Goal: Task Accomplishment & Management: Use online tool/utility

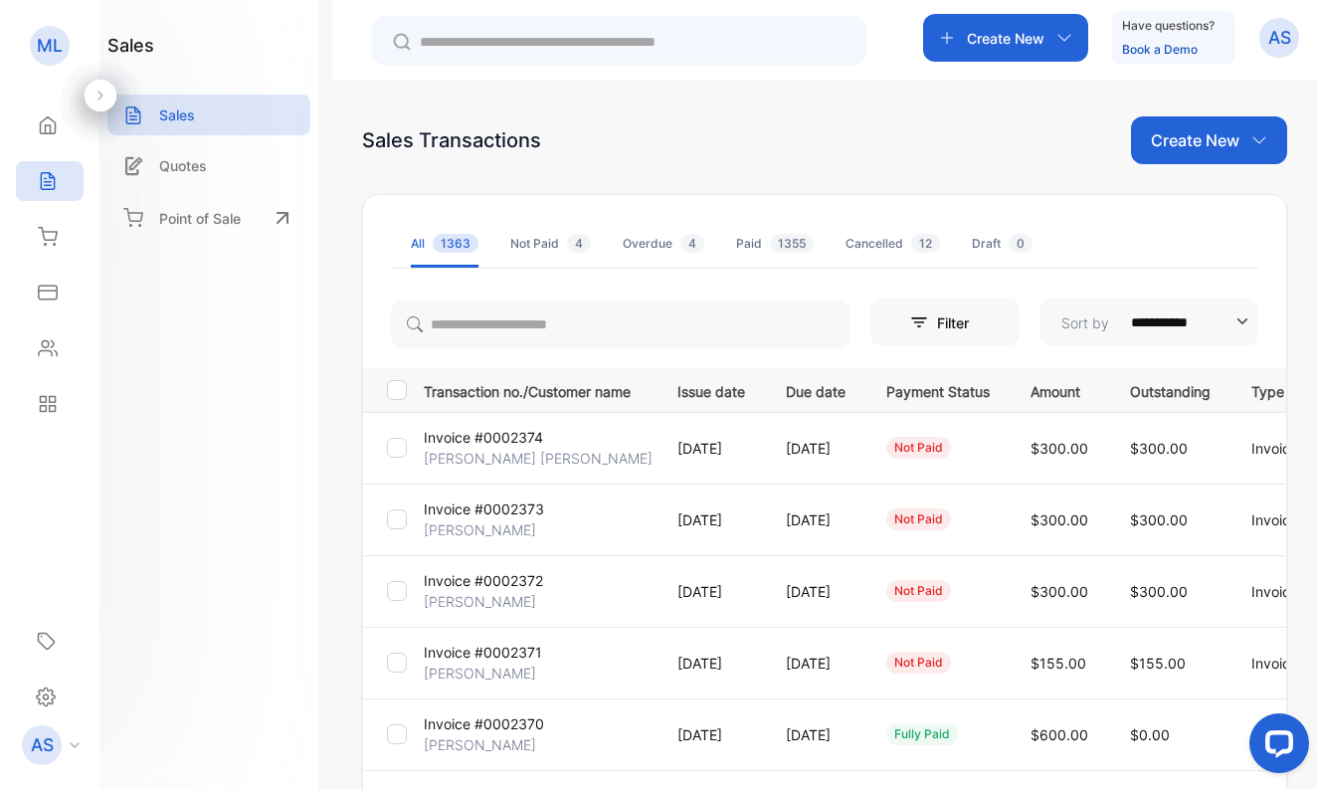
click at [496, 600] on p "[PERSON_NAME]" at bounding box center [480, 601] width 112 height 21
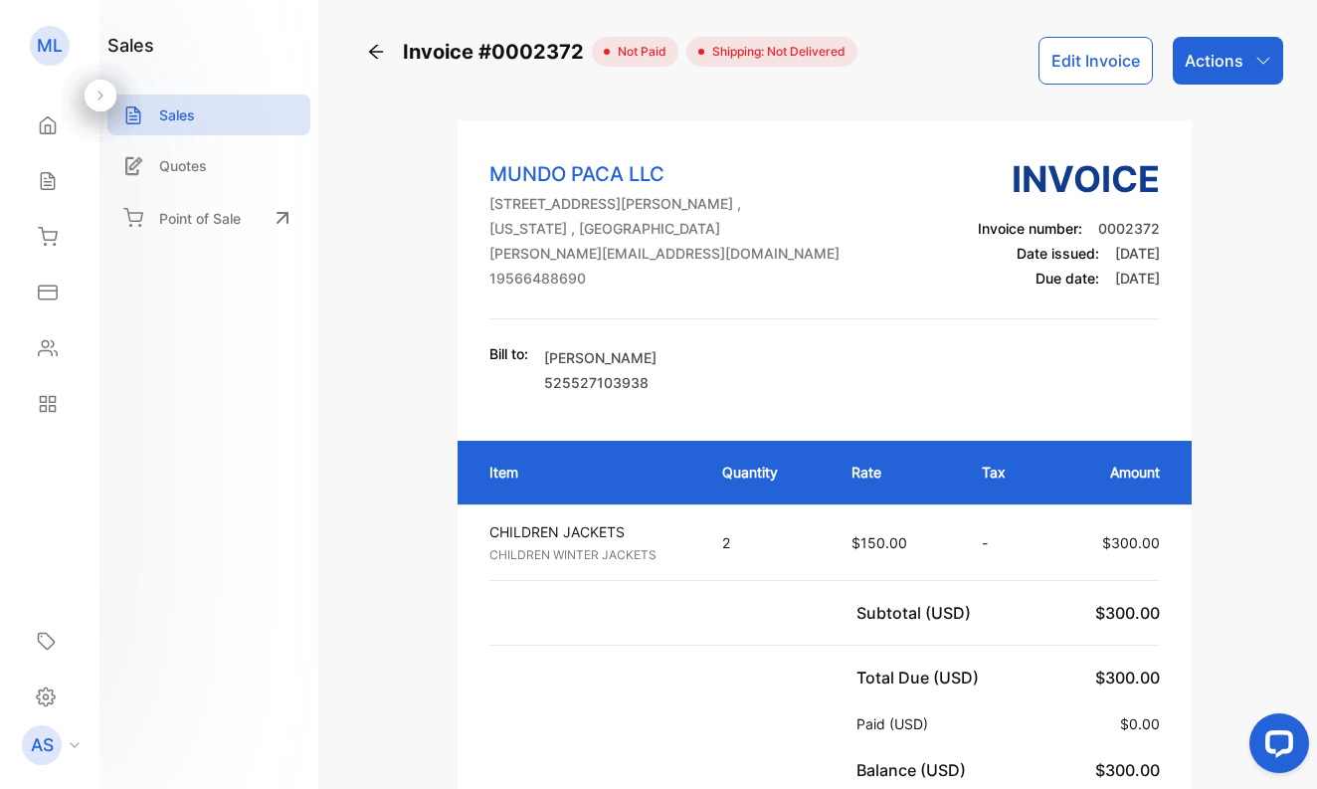
click at [1200, 66] on p "Actions" at bounding box center [1213, 61] width 59 height 24
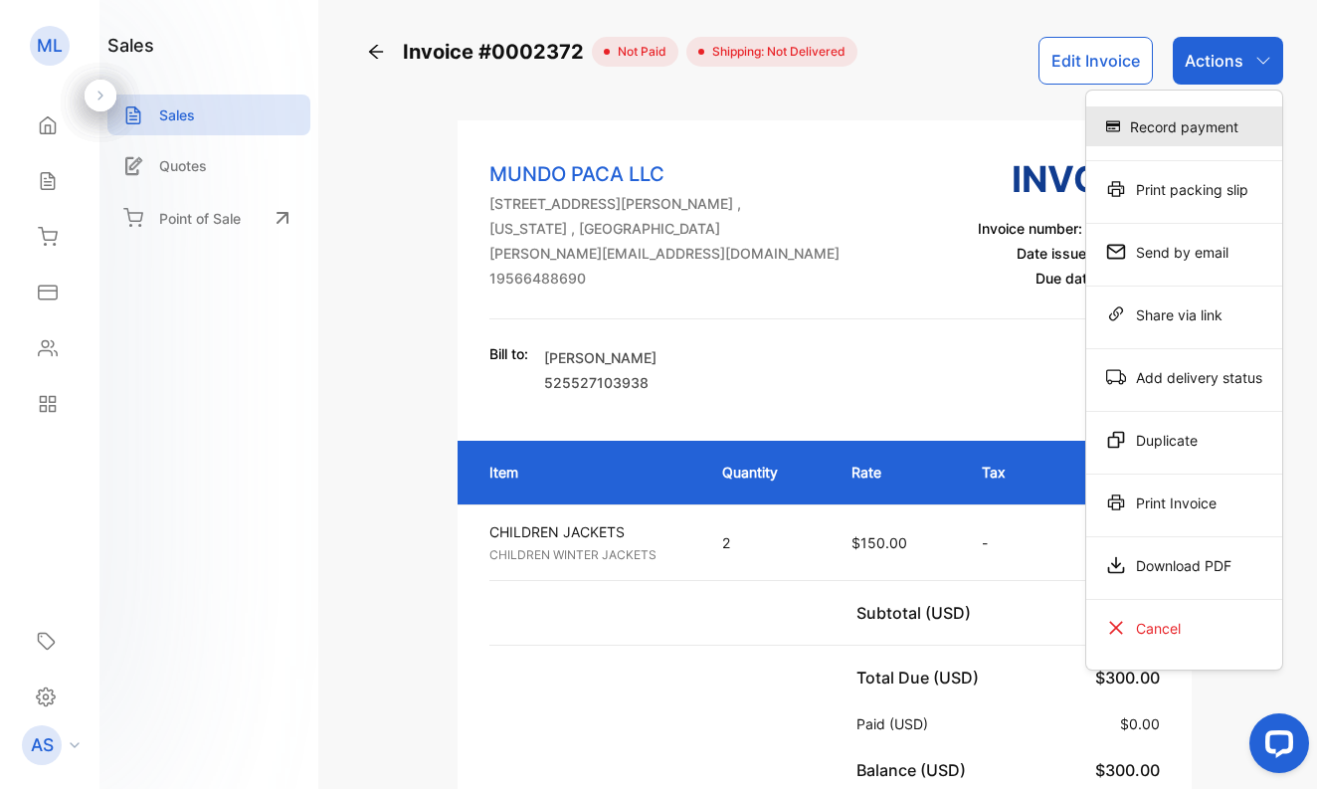
click at [1193, 124] on div "Record payment" at bounding box center [1184, 126] width 196 height 40
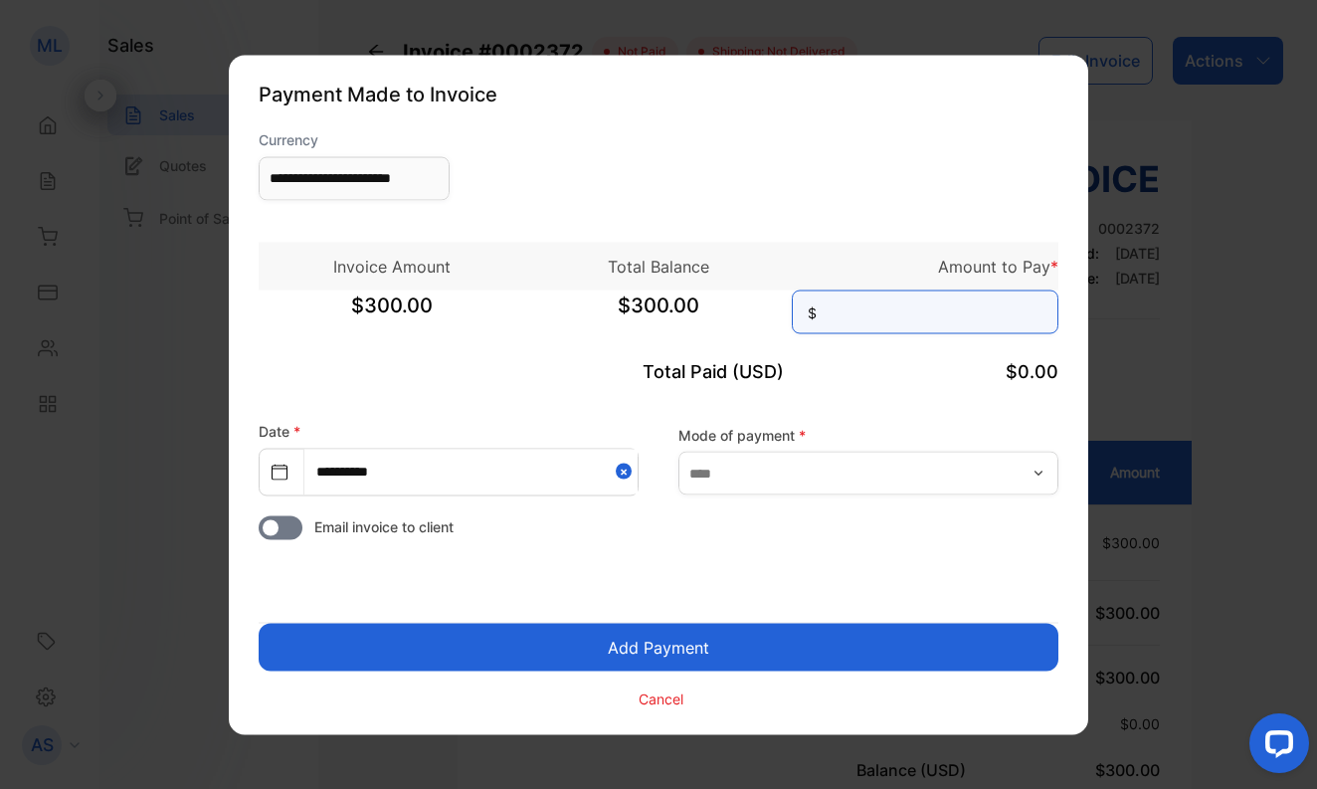
click at [940, 314] on input at bounding box center [925, 311] width 266 height 44
type input "***"
click at [805, 637] on button "Add Payment" at bounding box center [658, 646] width 799 height 48
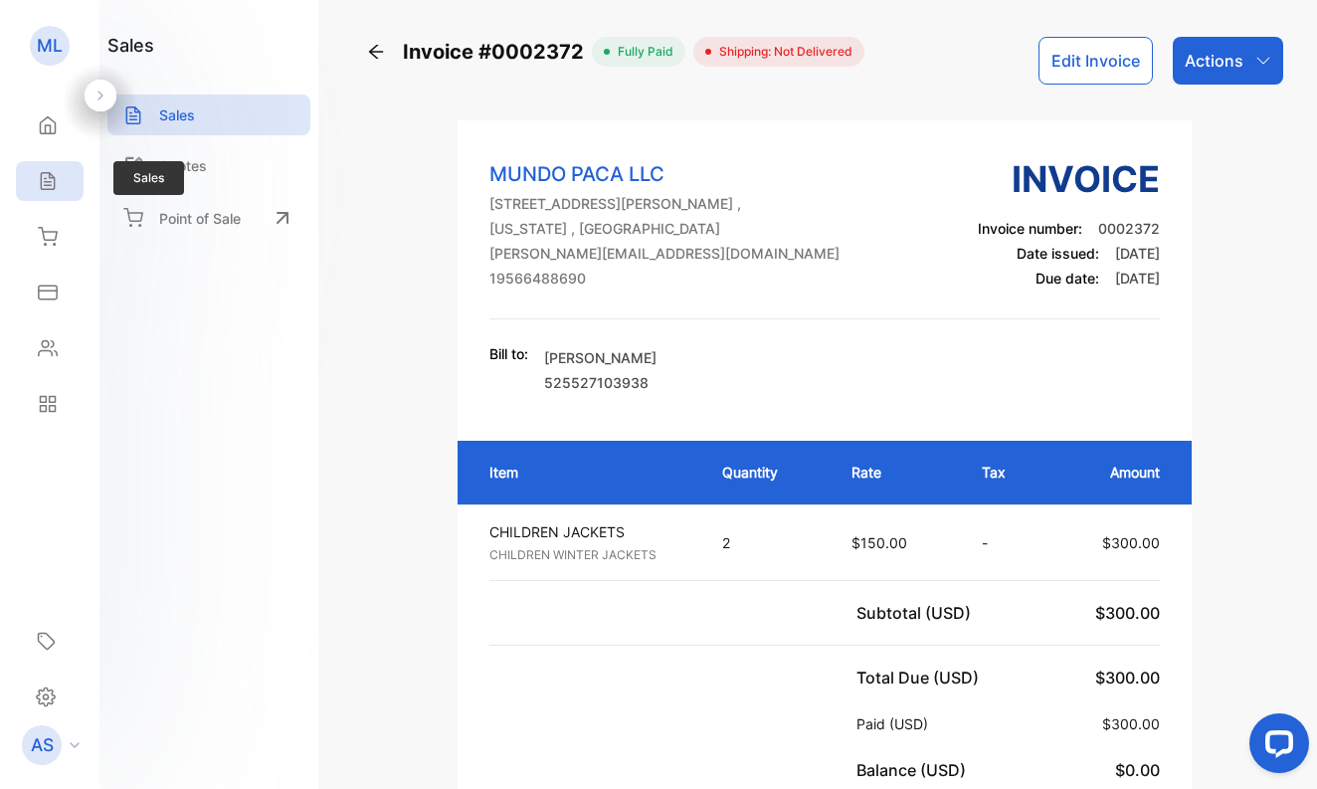
click at [44, 176] on icon at bounding box center [48, 181] width 20 height 20
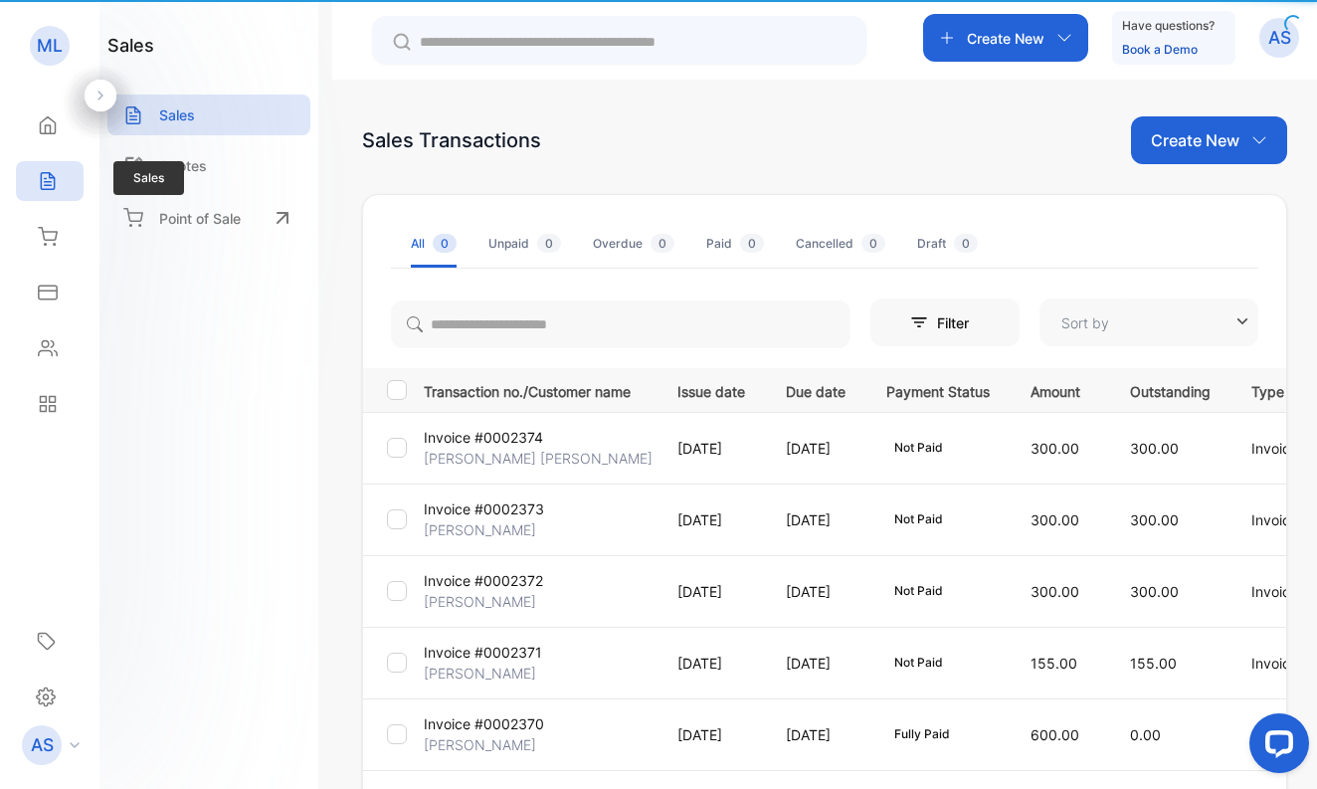
type input "**********"
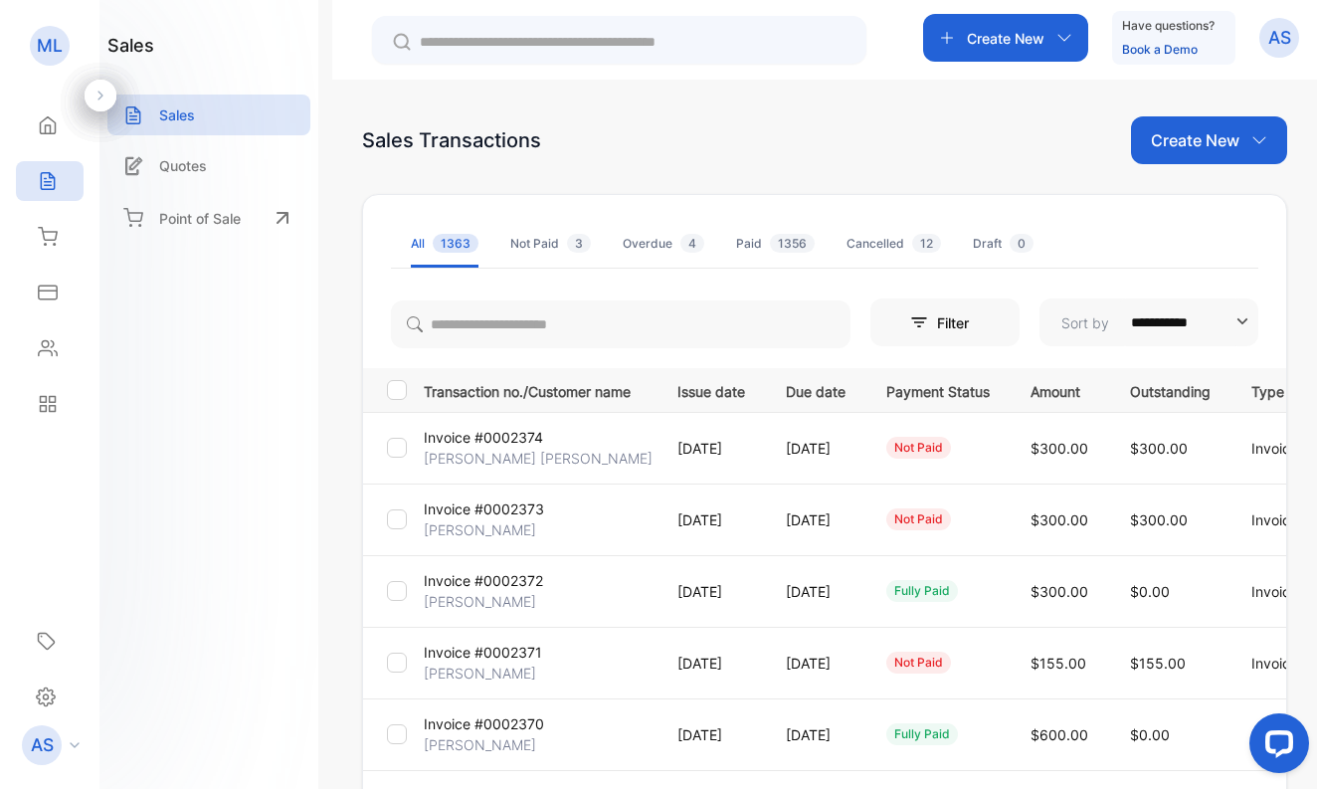
click at [476, 668] on p "[PERSON_NAME]" at bounding box center [480, 672] width 112 height 21
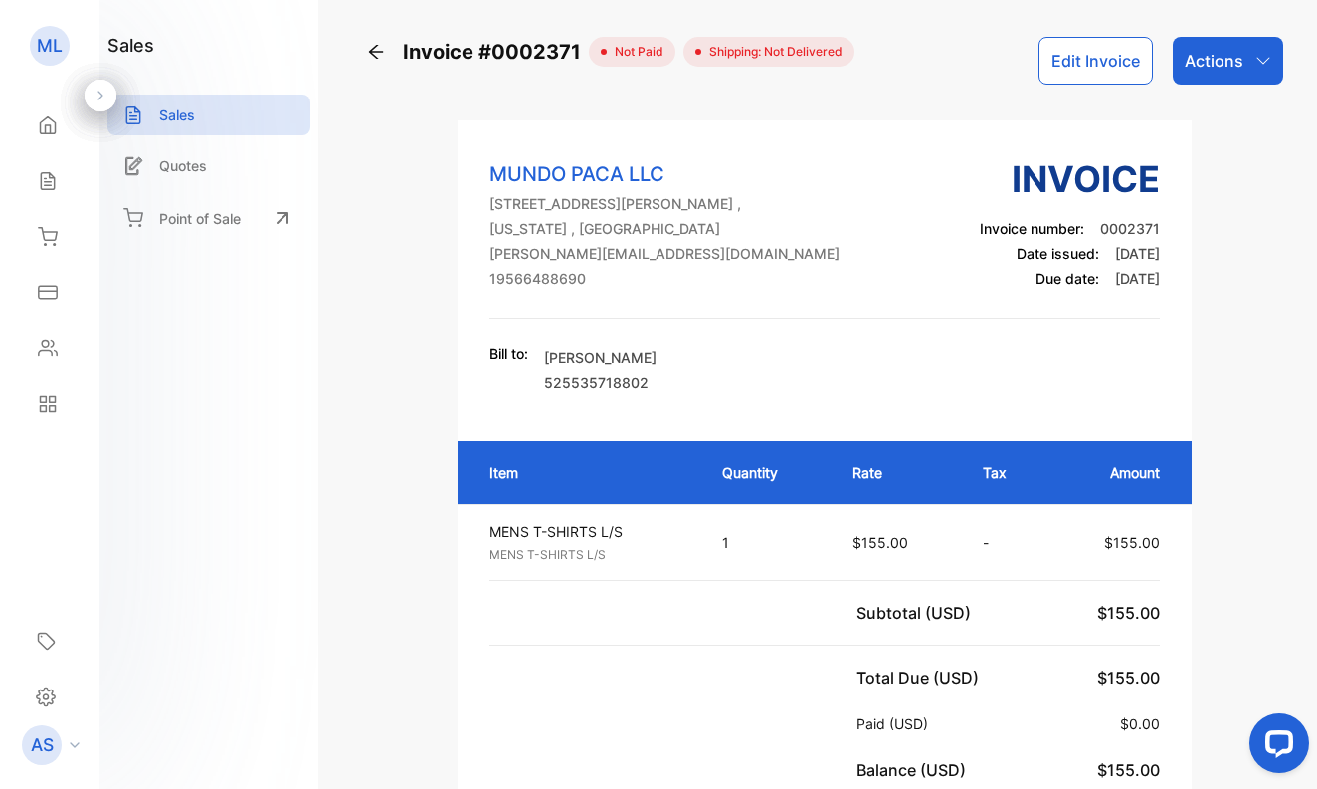
click at [1194, 60] on p "Actions" at bounding box center [1213, 61] width 59 height 24
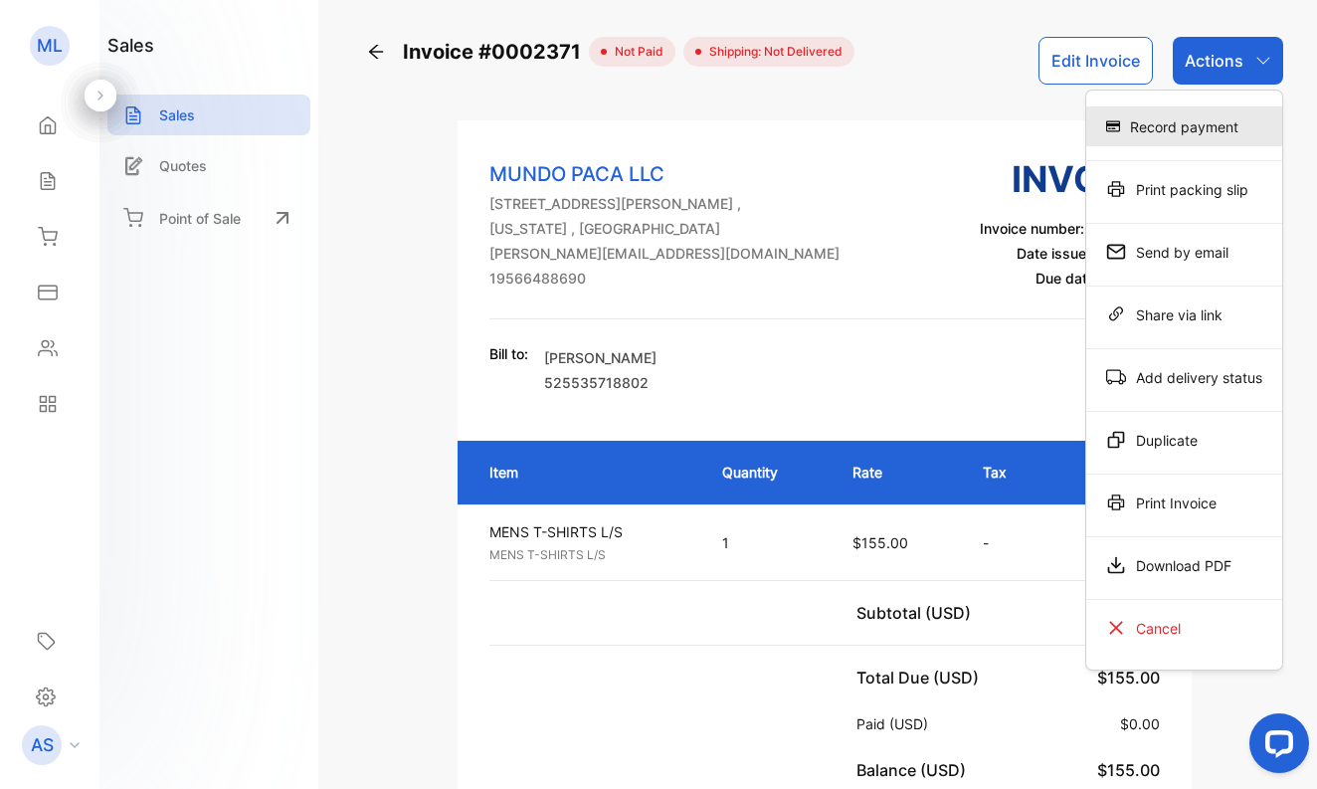
click at [1182, 125] on div "Record payment" at bounding box center [1184, 126] width 196 height 40
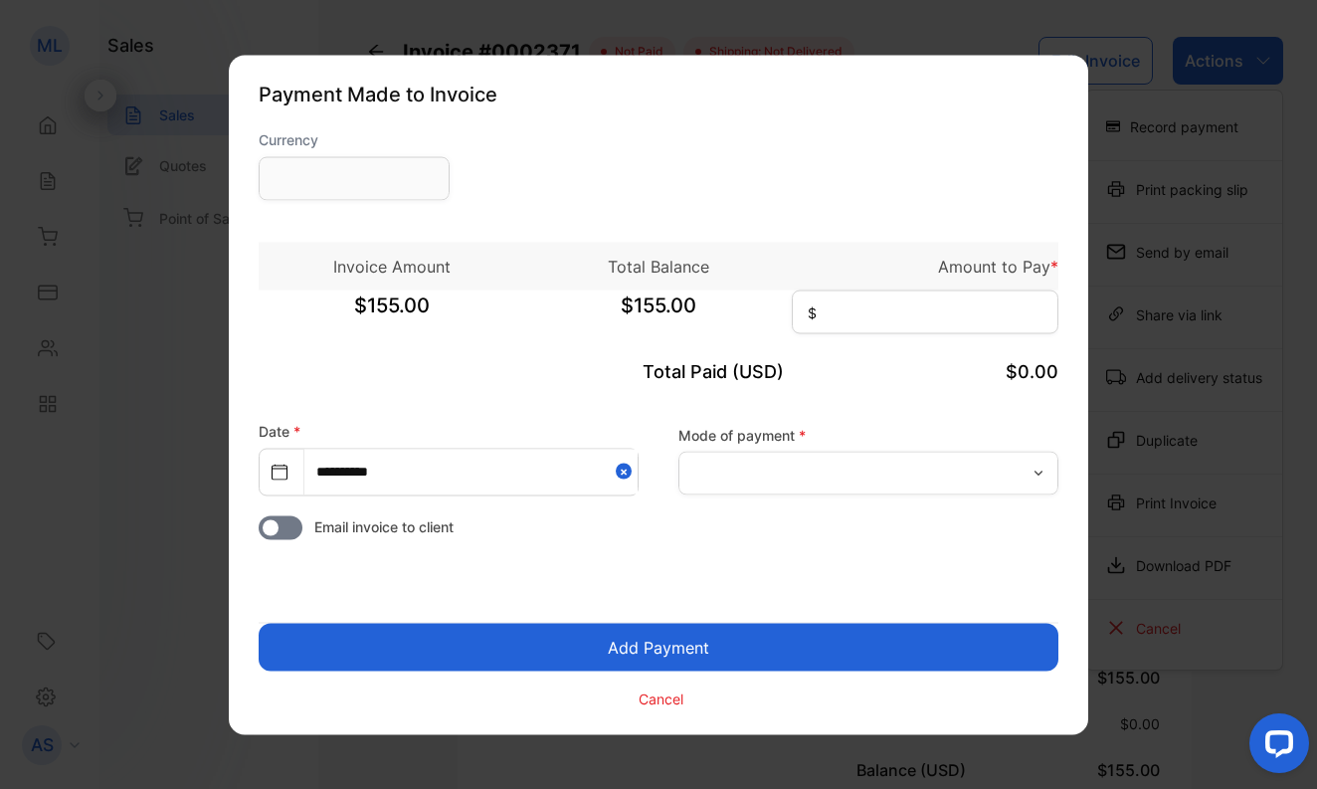
type input "**********"
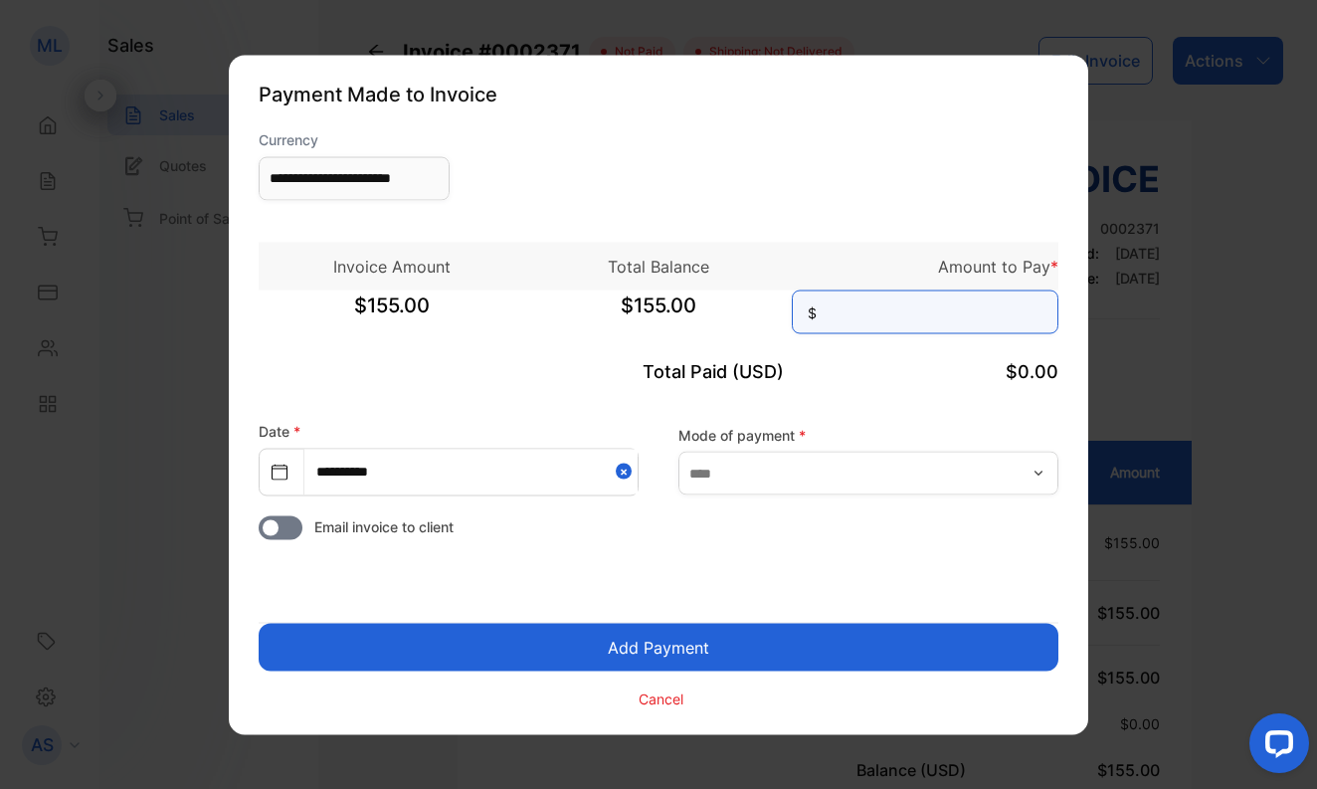
click at [965, 310] on input at bounding box center [925, 311] width 266 height 44
type input "***"
click at [639, 647] on button "Add Payment" at bounding box center [658, 646] width 799 height 48
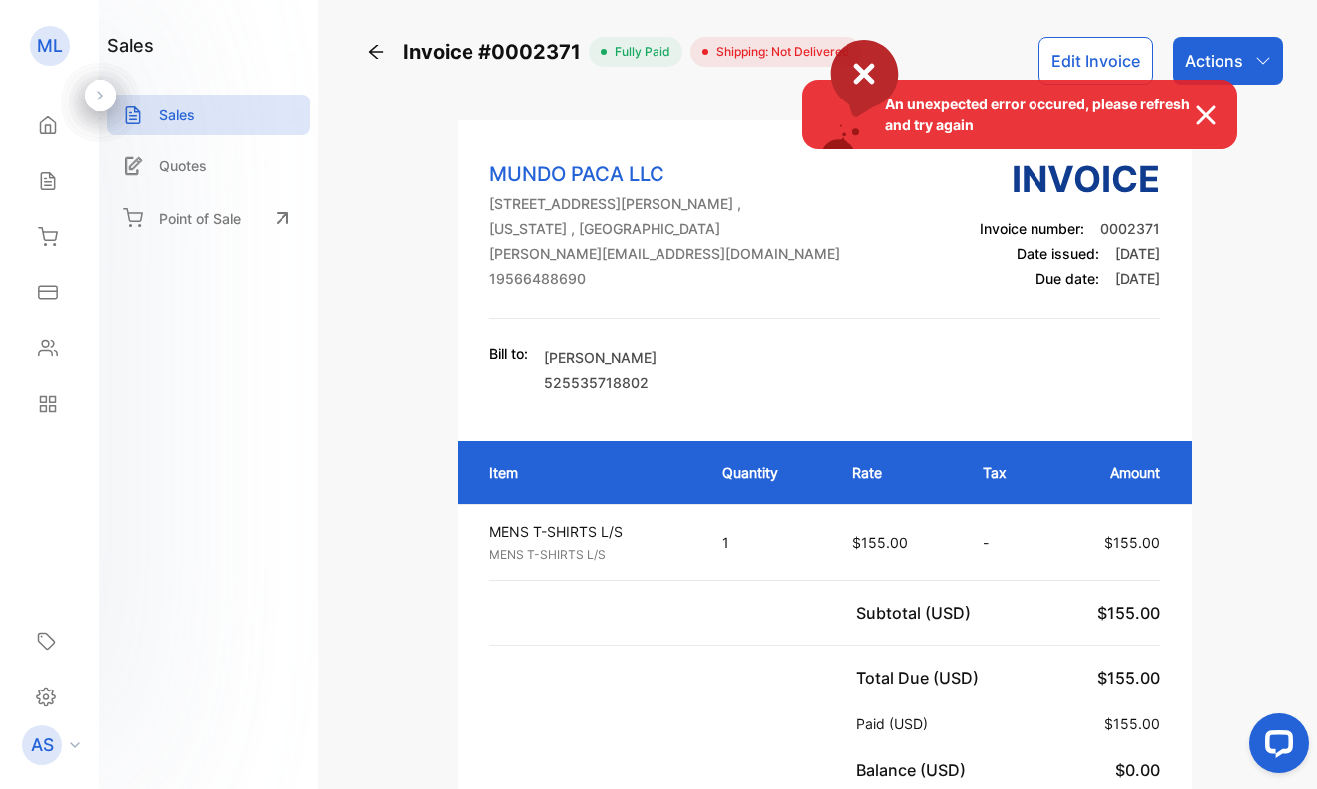
click at [48, 181] on div "An unexpected error occured, please refresh and try again" at bounding box center [658, 394] width 1317 height 789
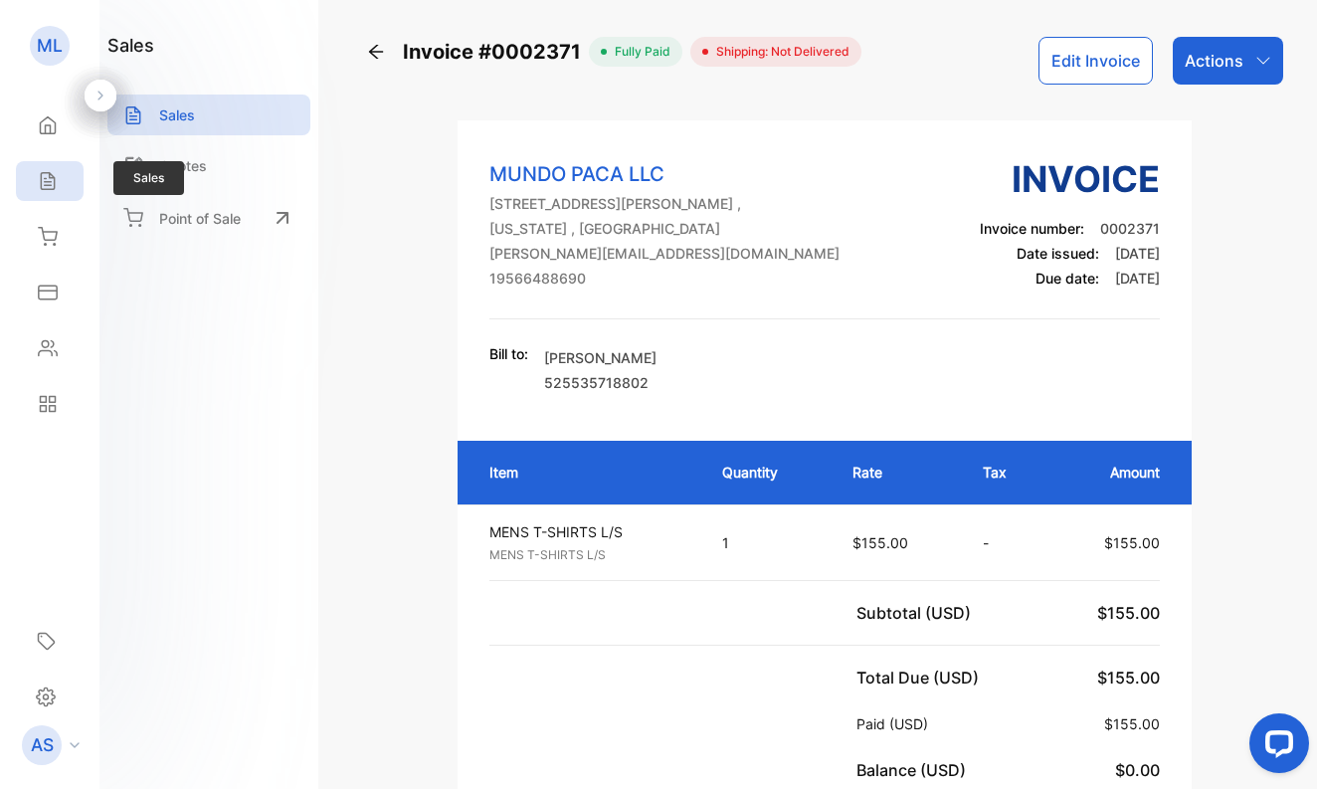
click at [48, 178] on icon at bounding box center [48, 181] width 20 height 20
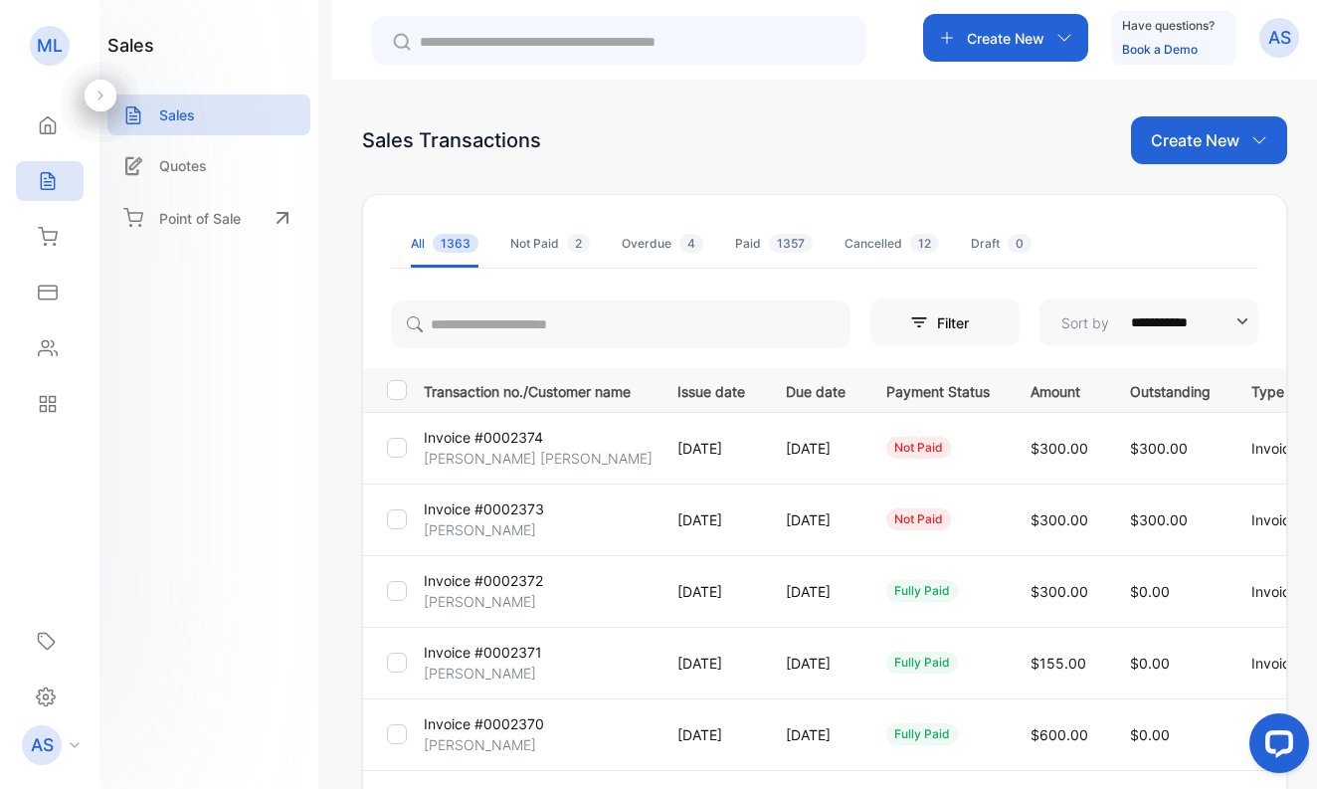
click at [487, 526] on p "[PERSON_NAME]" at bounding box center [480, 529] width 112 height 21
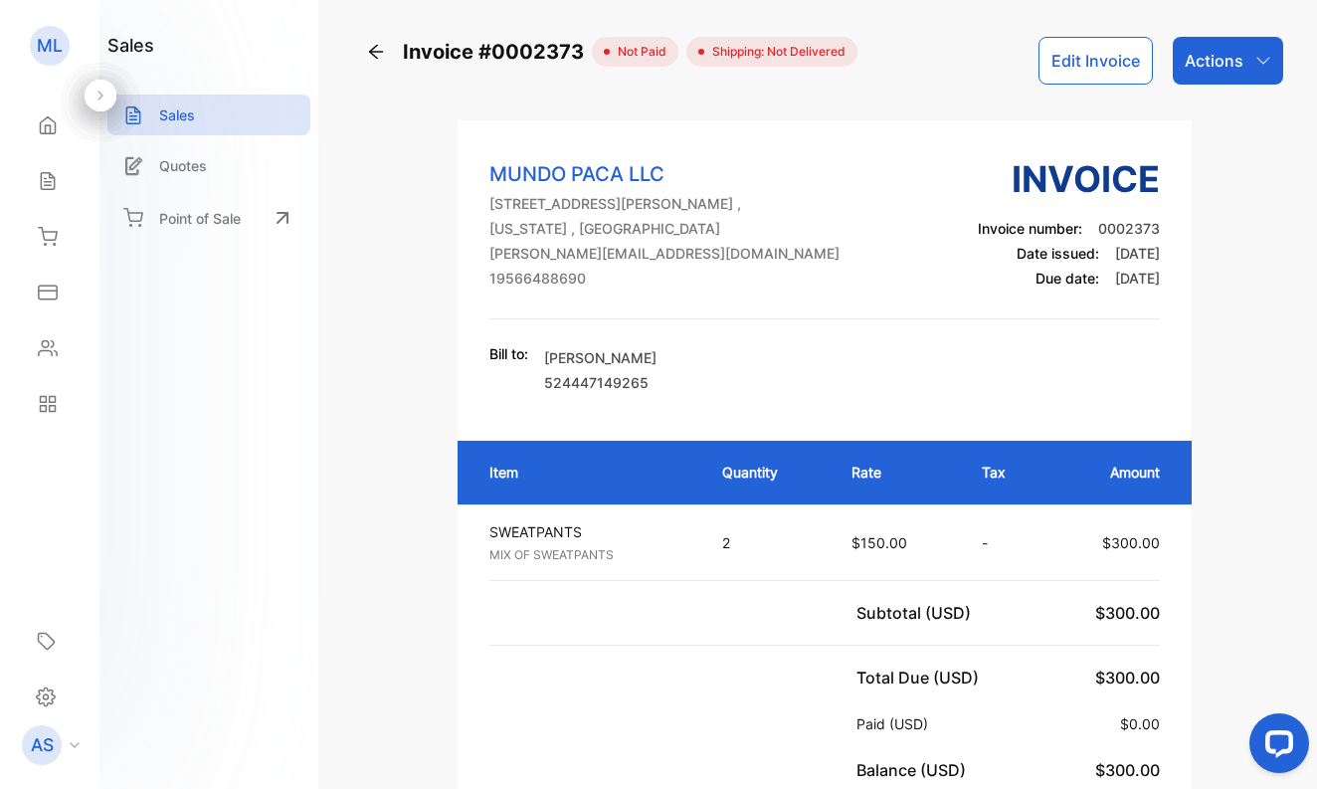
click at [1190, 62] on p "Actions" at bounding box center [1213, 61] width 59 height 24
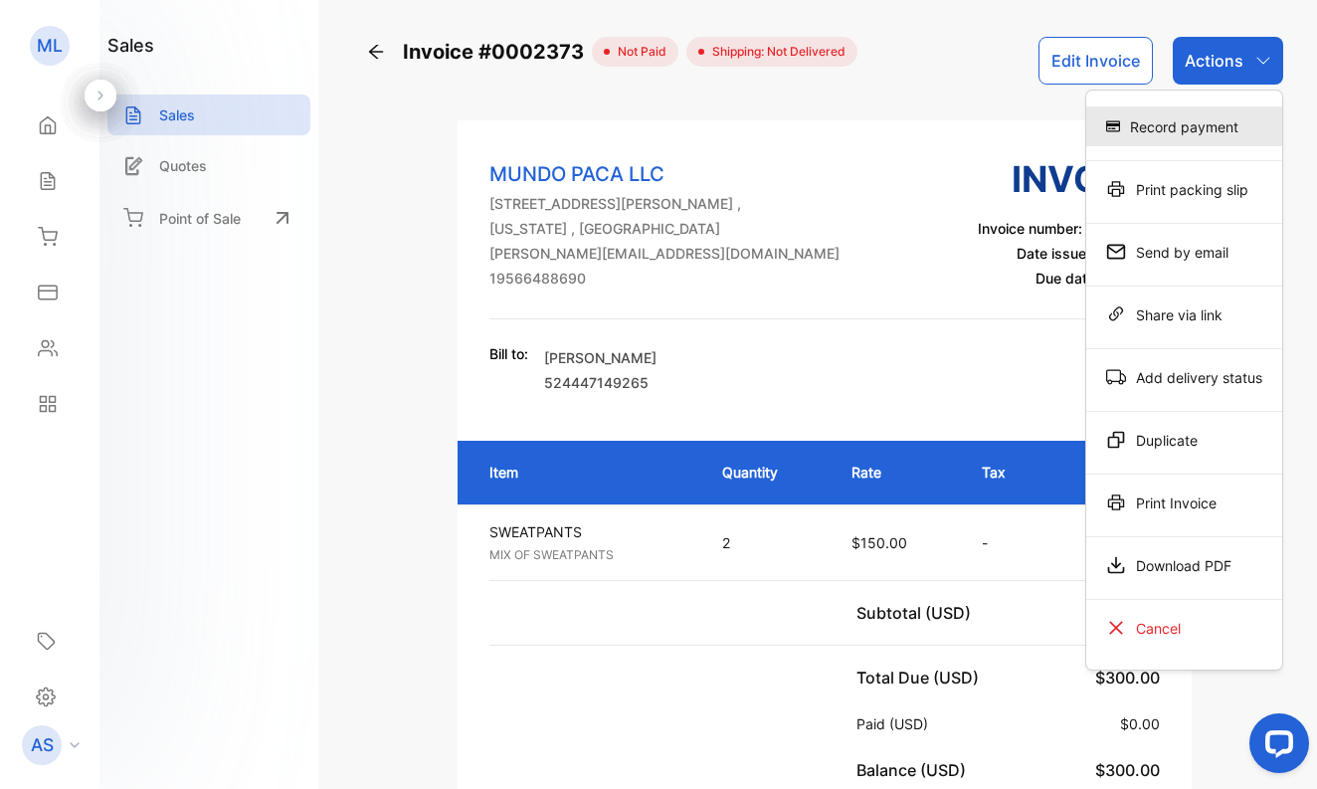
click at [1178, 124] on div "Record payment" at bounding box center [1184, 126] width 196 height 40
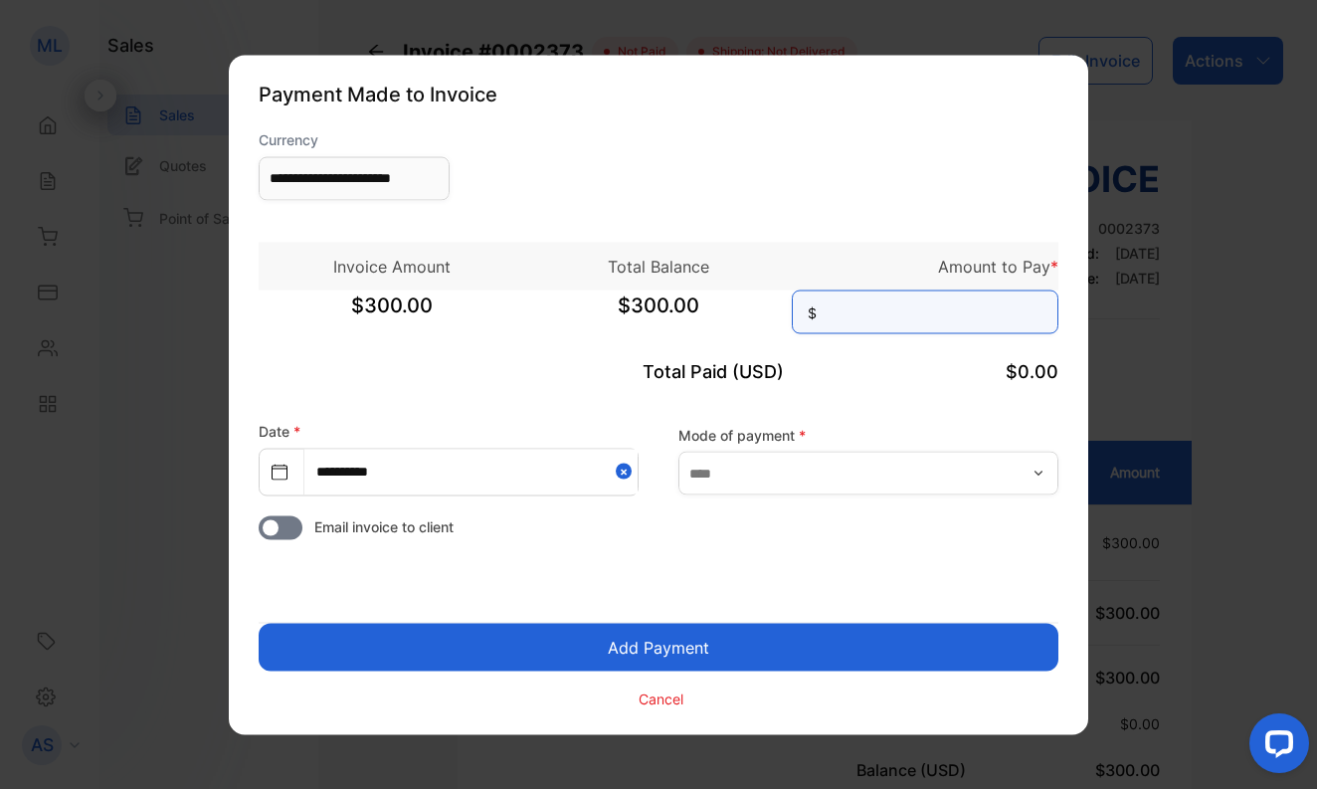
click at [906, 322] on input at bounding box center [925, 311] width 266 height 44
type input "***"
click at [699, 648] on button "Add Payment" at bounding box center [658, 646] width 799 height 48
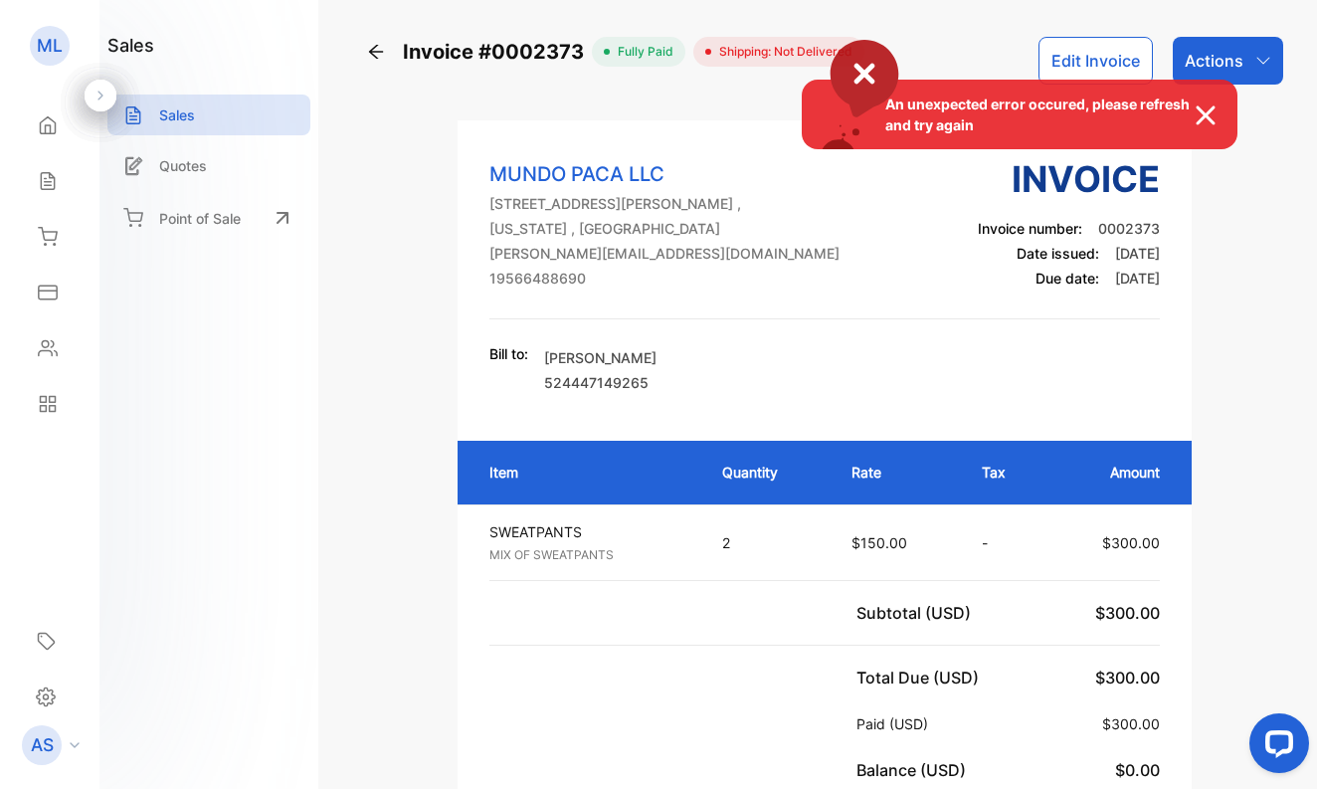
click at [46, 179] on div "An unexpected error occured, please refresh and try again" at bounding box center [658, 394] width 1317 height 789
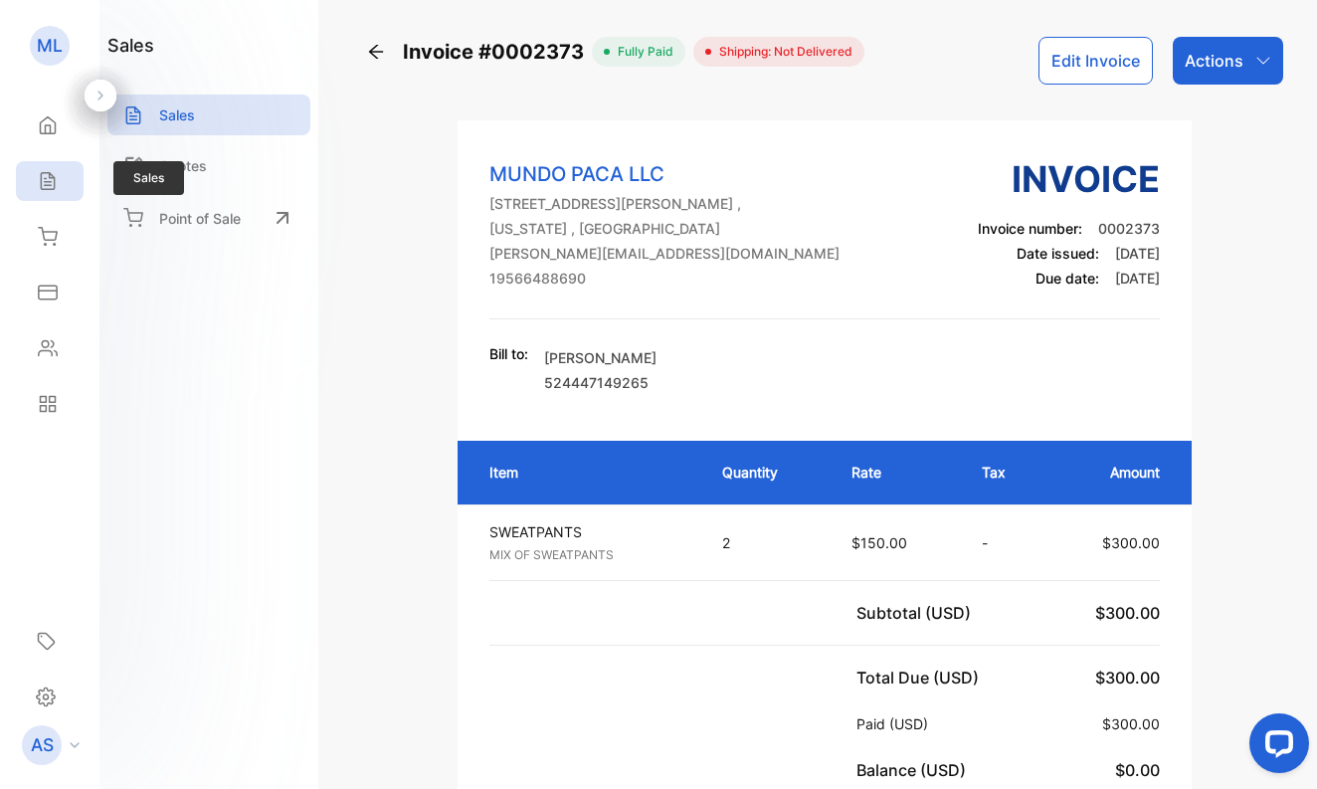
click at [49, 179] on icon at bounding box center [48, 181] width 20 height 20
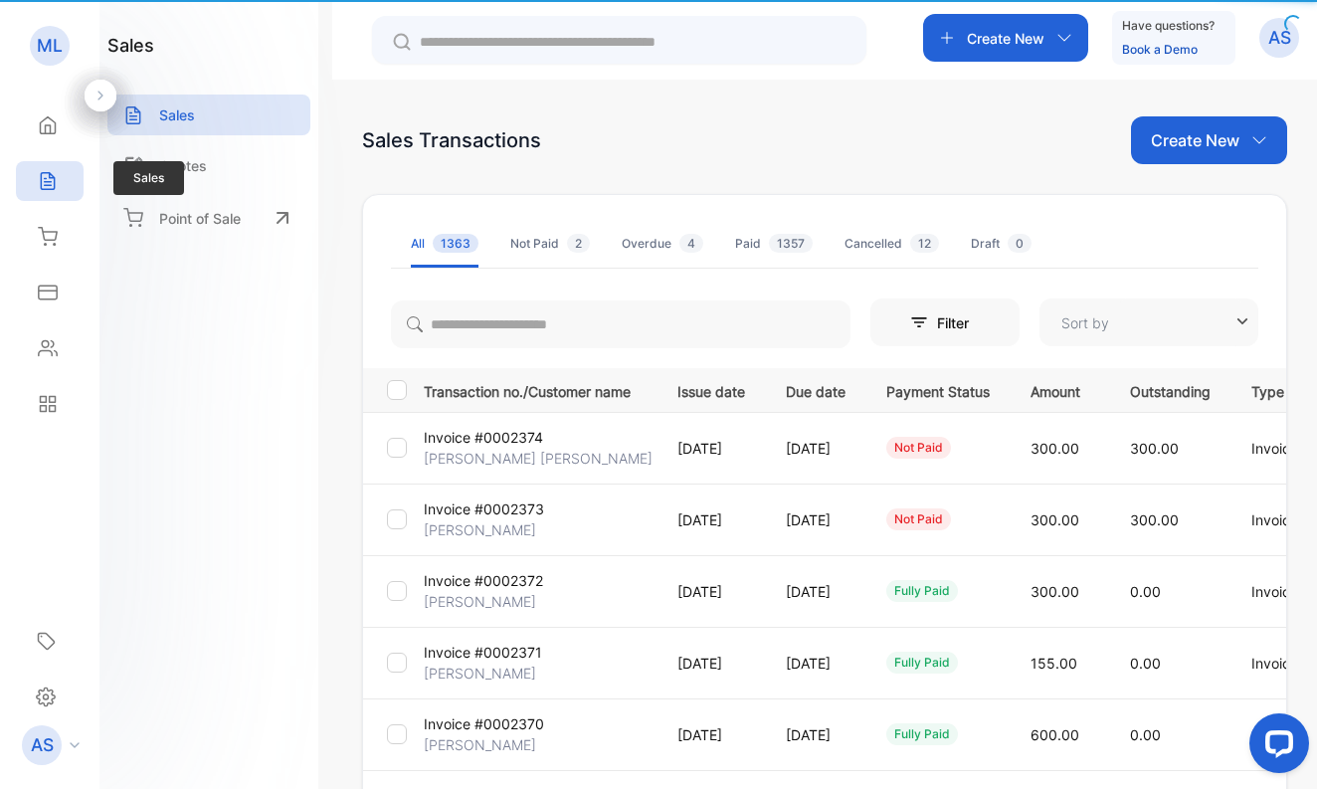
type input "**********"
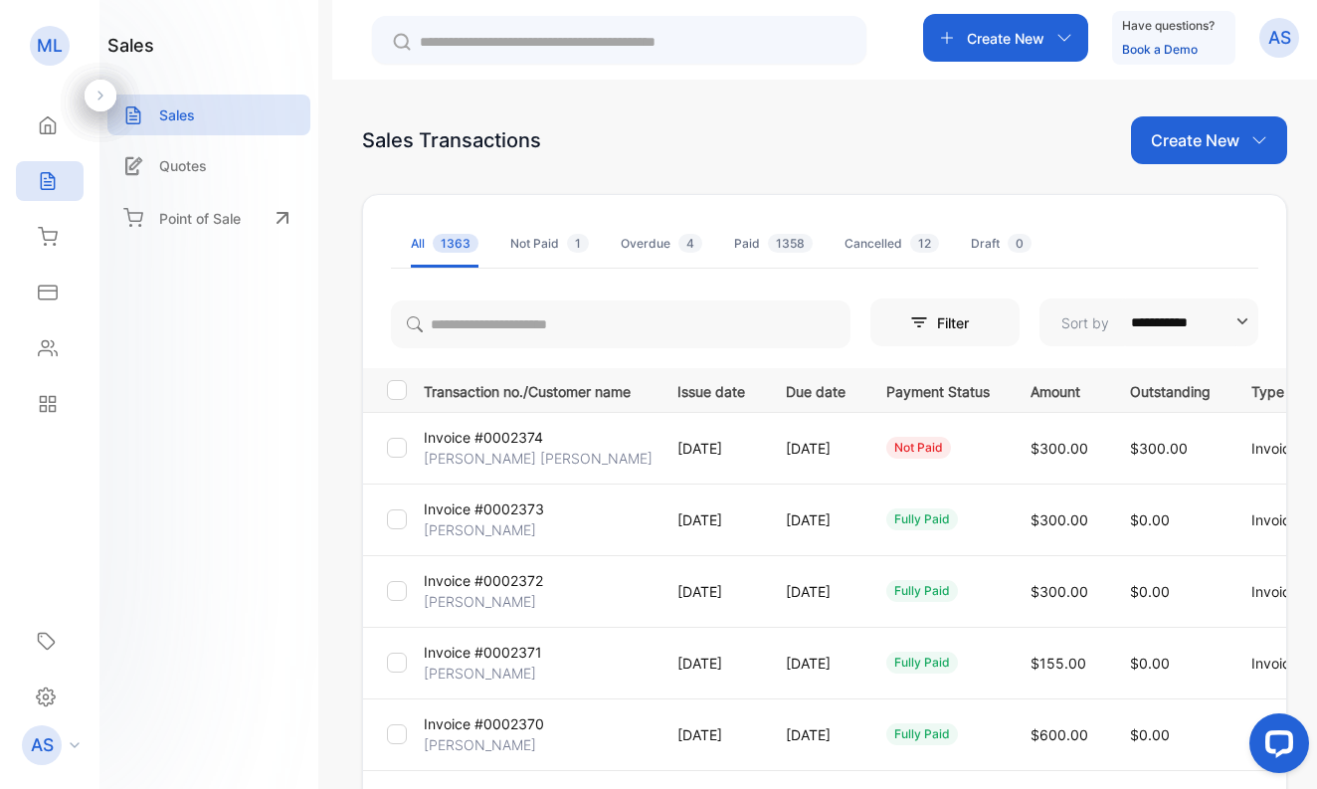
click at [461, 455] on p "[PERSON_NAME] [PERSON_NAME]" at bounding box center [538, 457] width 229 height 21
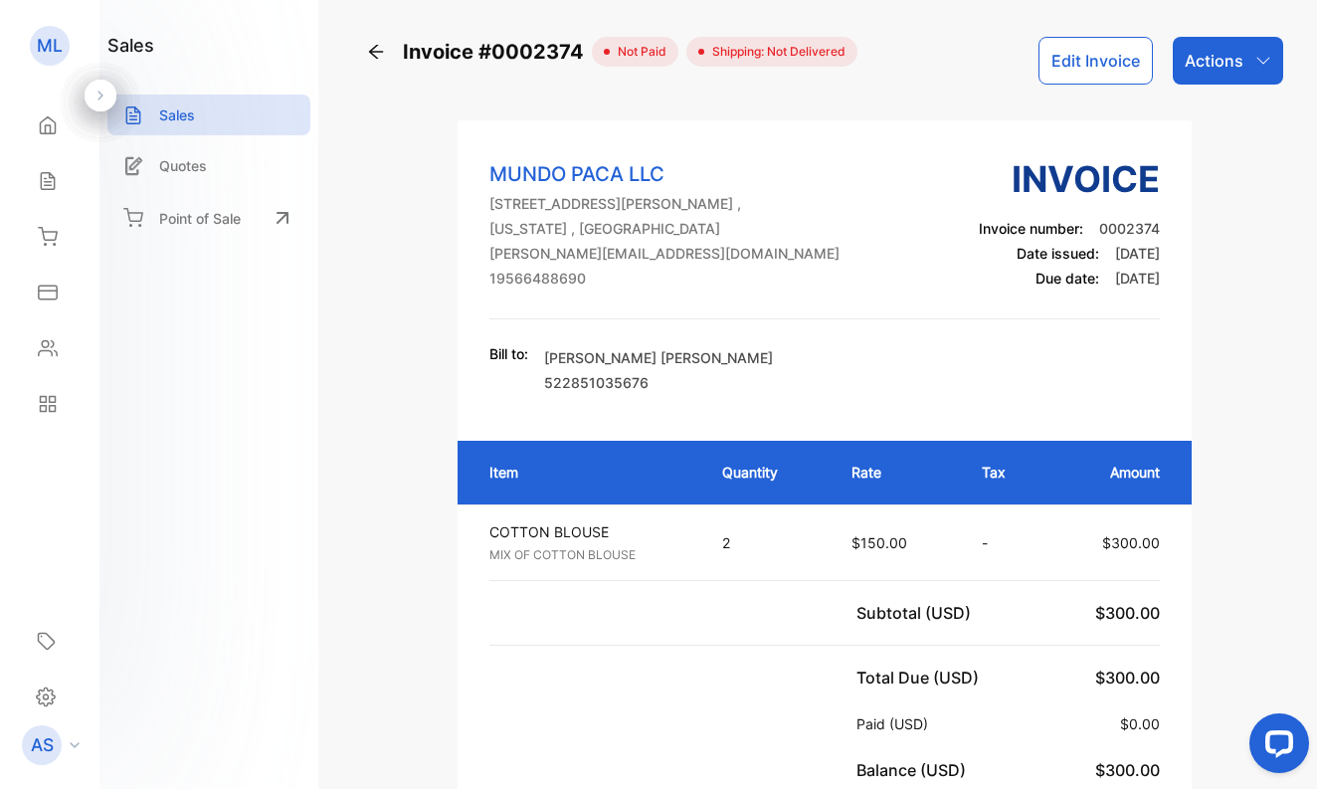
click at [1201, 62] on p "Actions" at bounding box center [1213, 61] width 59 height 24
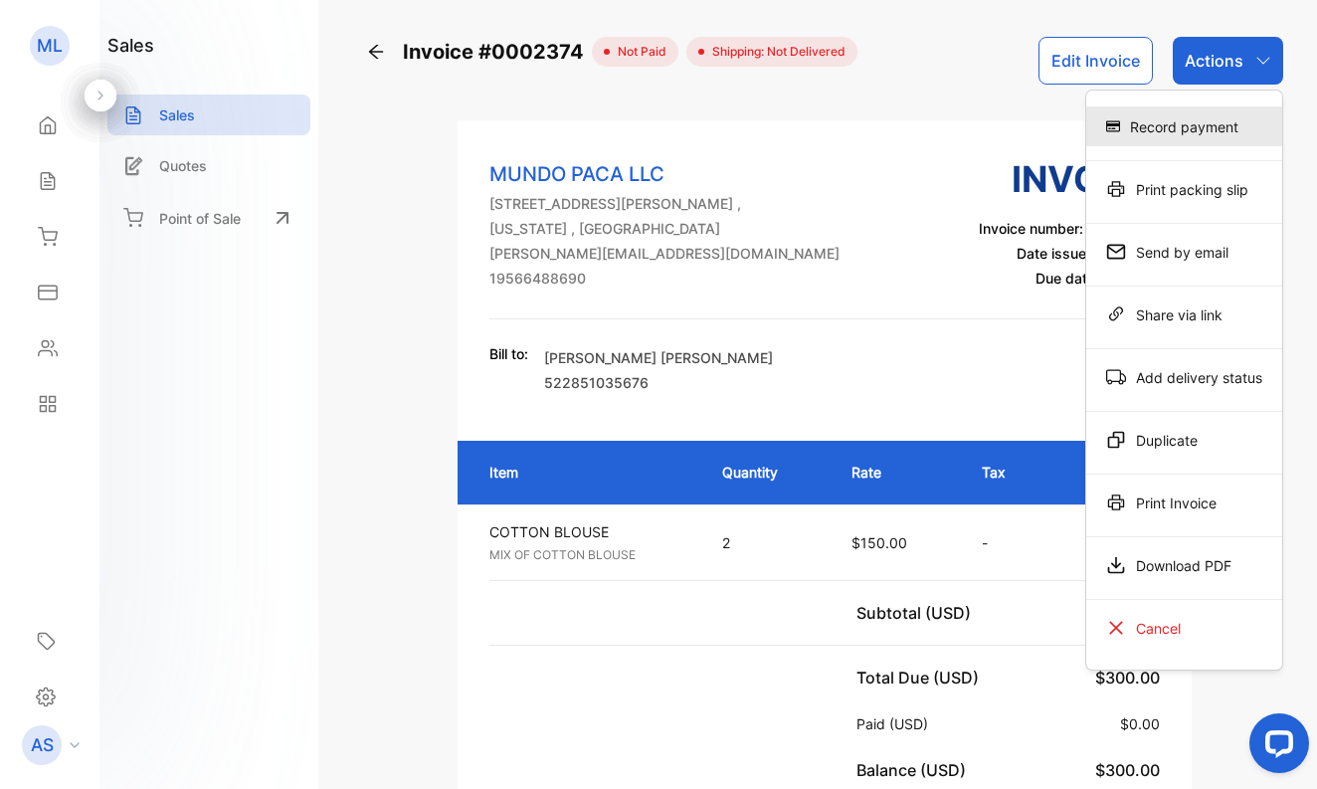
click at [1189, 125] on div "Record payment" at bounding box center [1184, 126] width 196 height 40
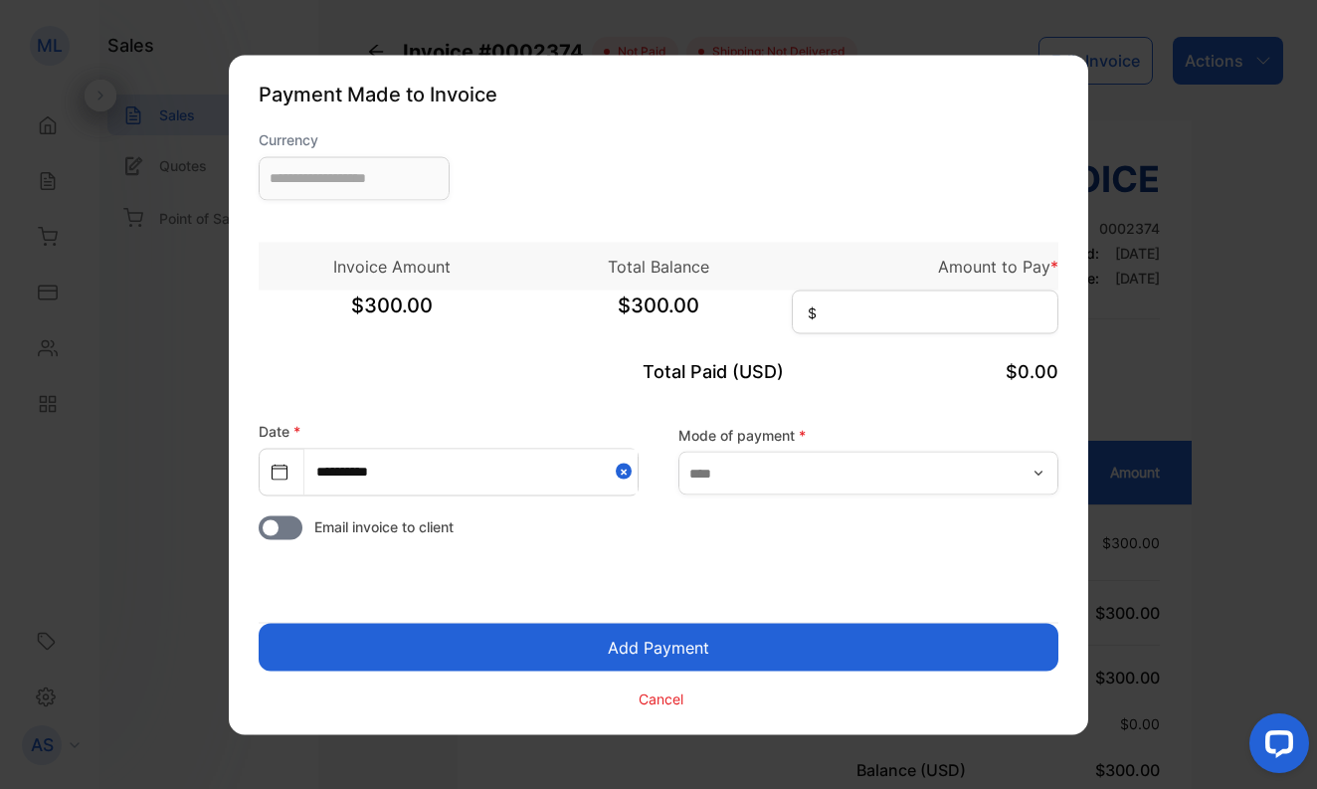
type input "**********"
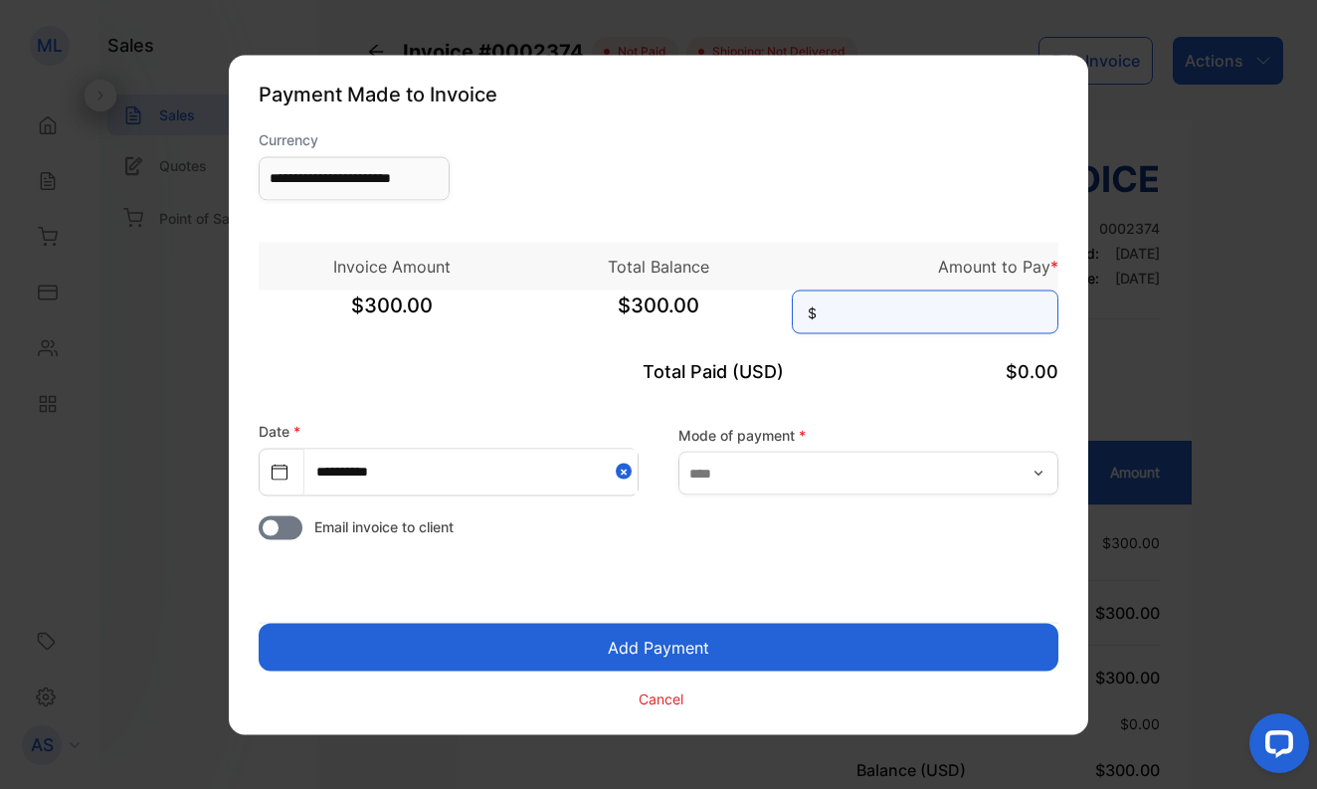
click at [980, 328] on input at bounding box center [925, 311] width 266 height 44
type input "***"
click at [730, 633] on button "Add Payment" at bounding box center [658, 646] width 799 height 48
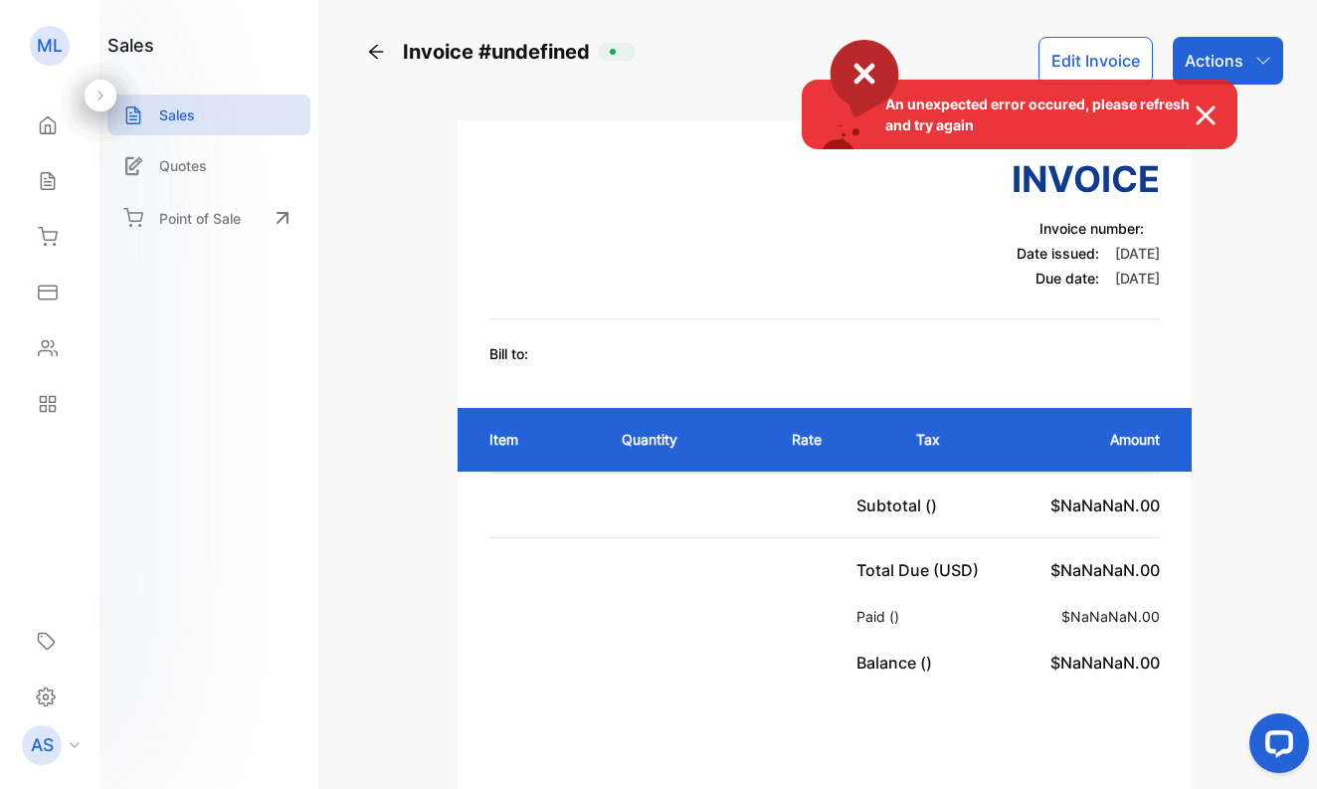
click at [46, 177] on div "An unexpected error occured, please refresh and try again" at bounding box center [658, 394] width 1317 height 789
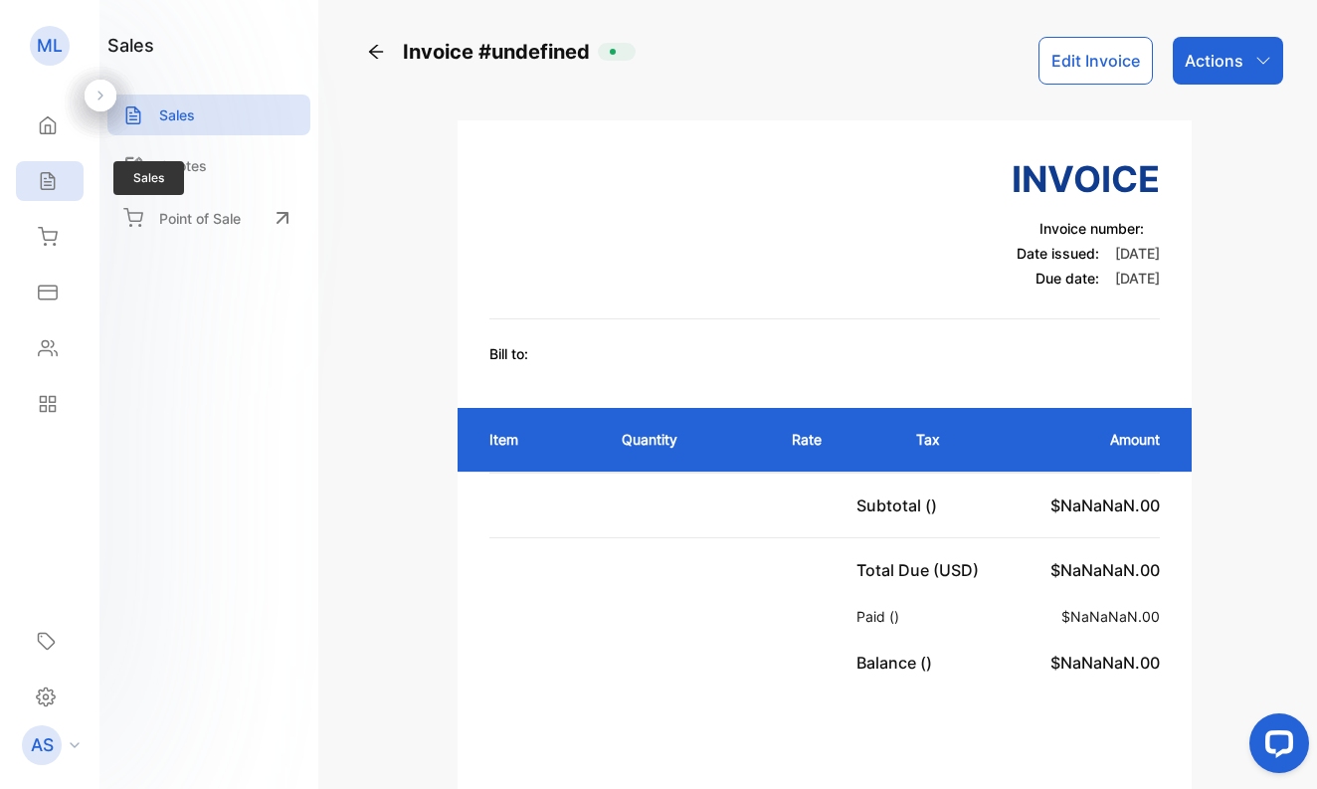
click at [51, 178] on icon at bounding box center [47, 181] width 13 height 17
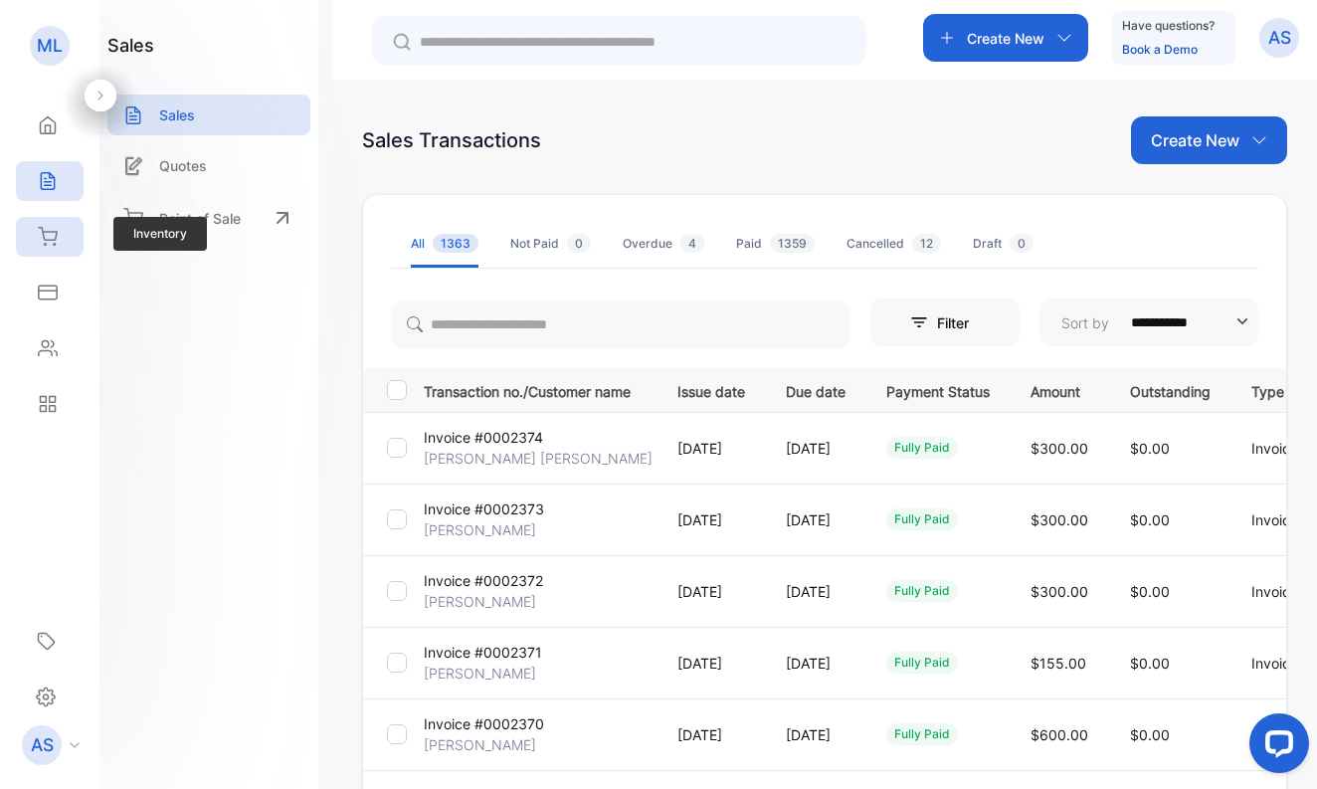
click at [49, 235] on icon at bounding box center [48, 237] width 20 height 20
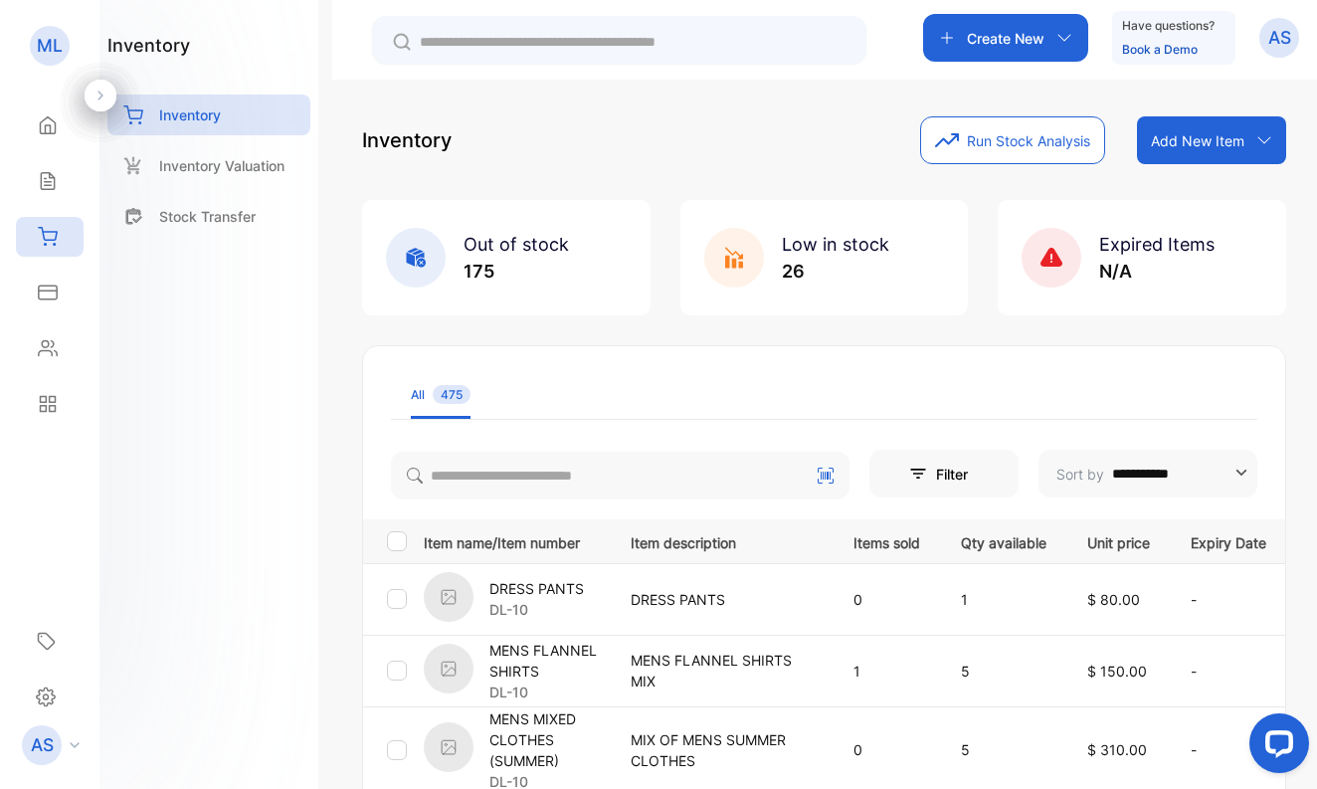
click at [1013, 134] on button "Run Stock Analysis" at bounding box center [1012, 140] width 185 height 48
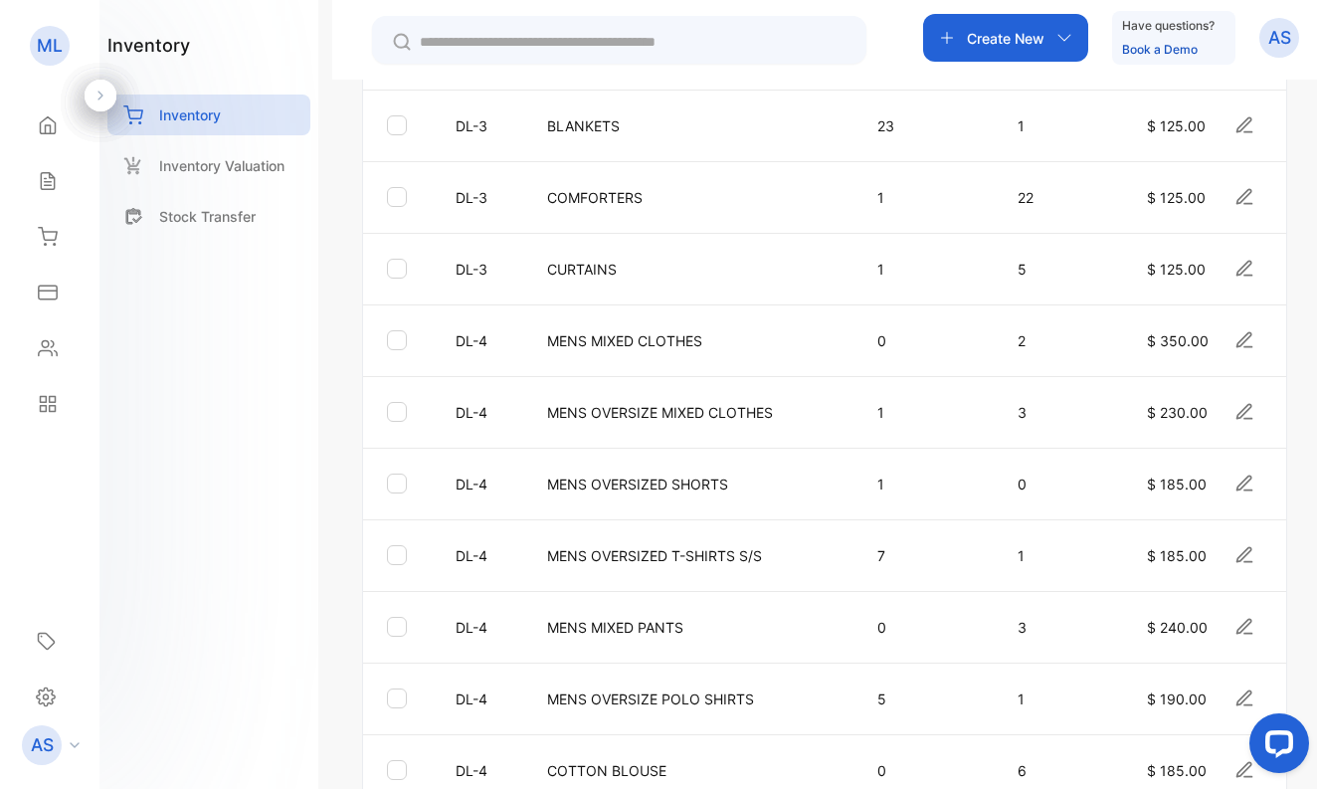
scroll to position [2138, 0]
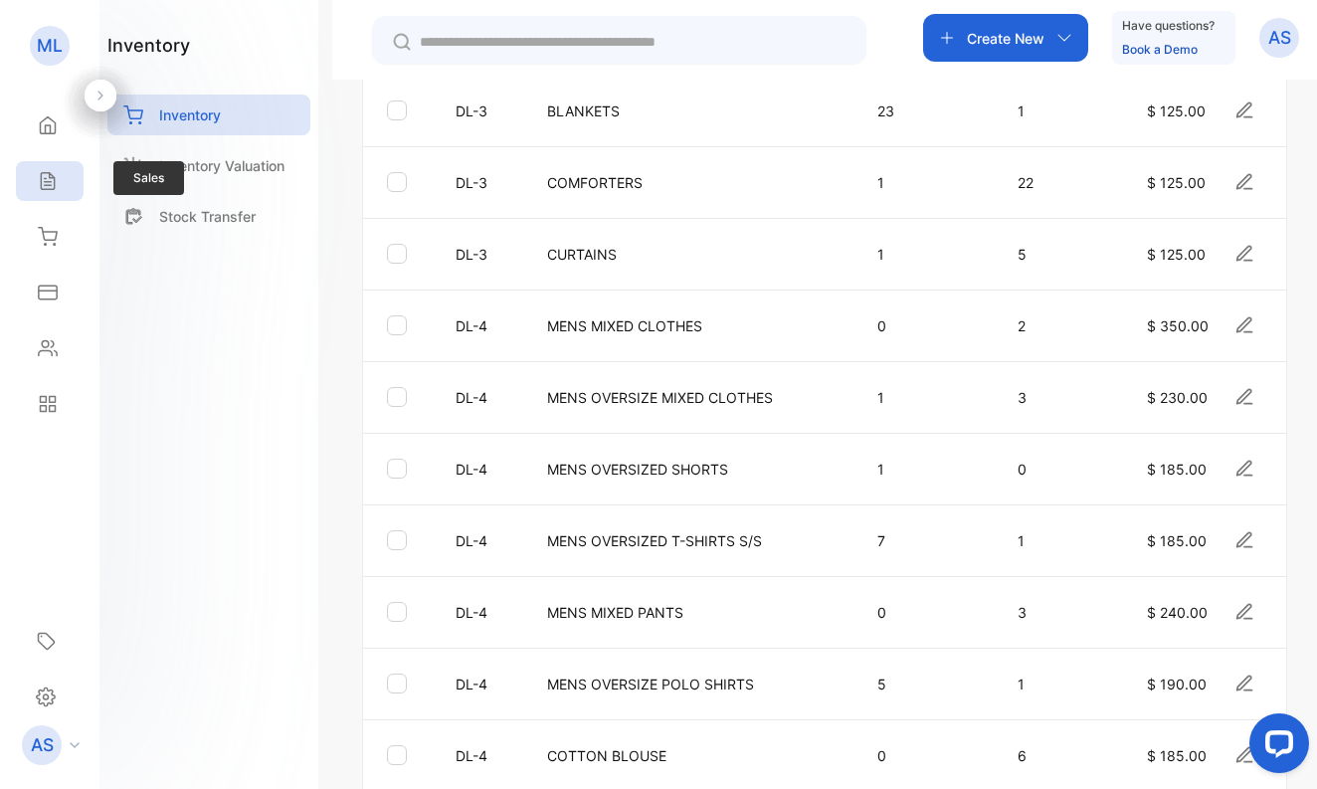
click at [48, 179] on icon at bounding box center [48, 181] width 20 height 20
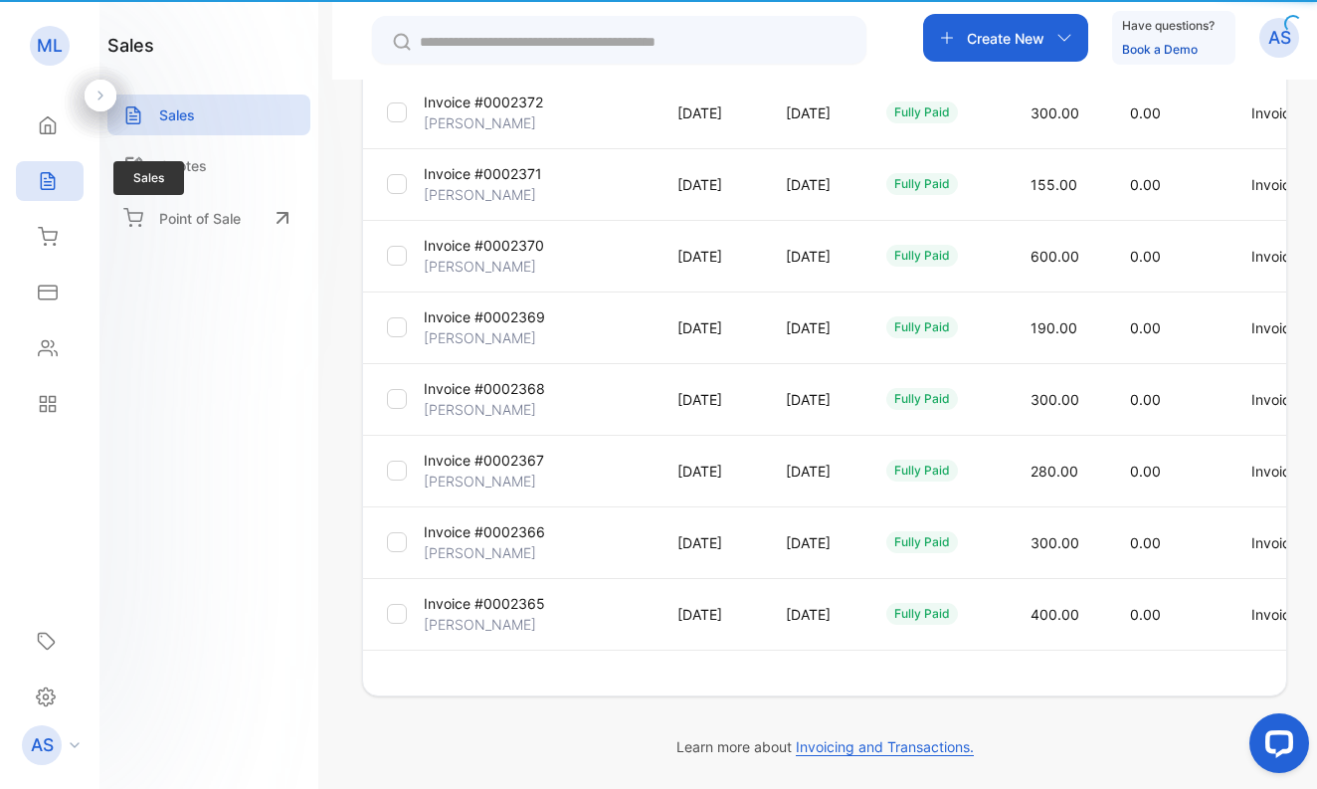
scroll to position [478, 0]
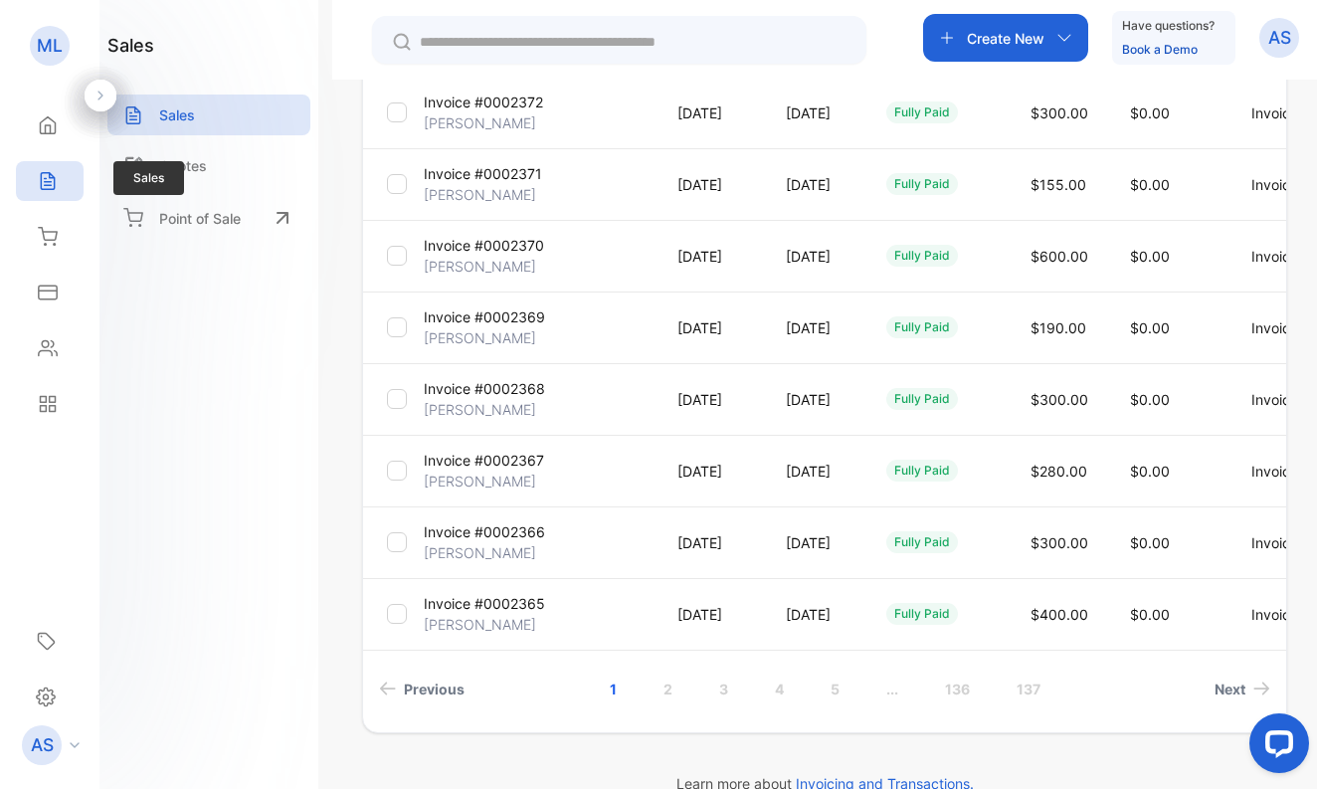
click at [51, 178] on icon at bounding box center [47, 181] width 13 height 17
